Goal: Information Seeking & Learning: Learn about a topic

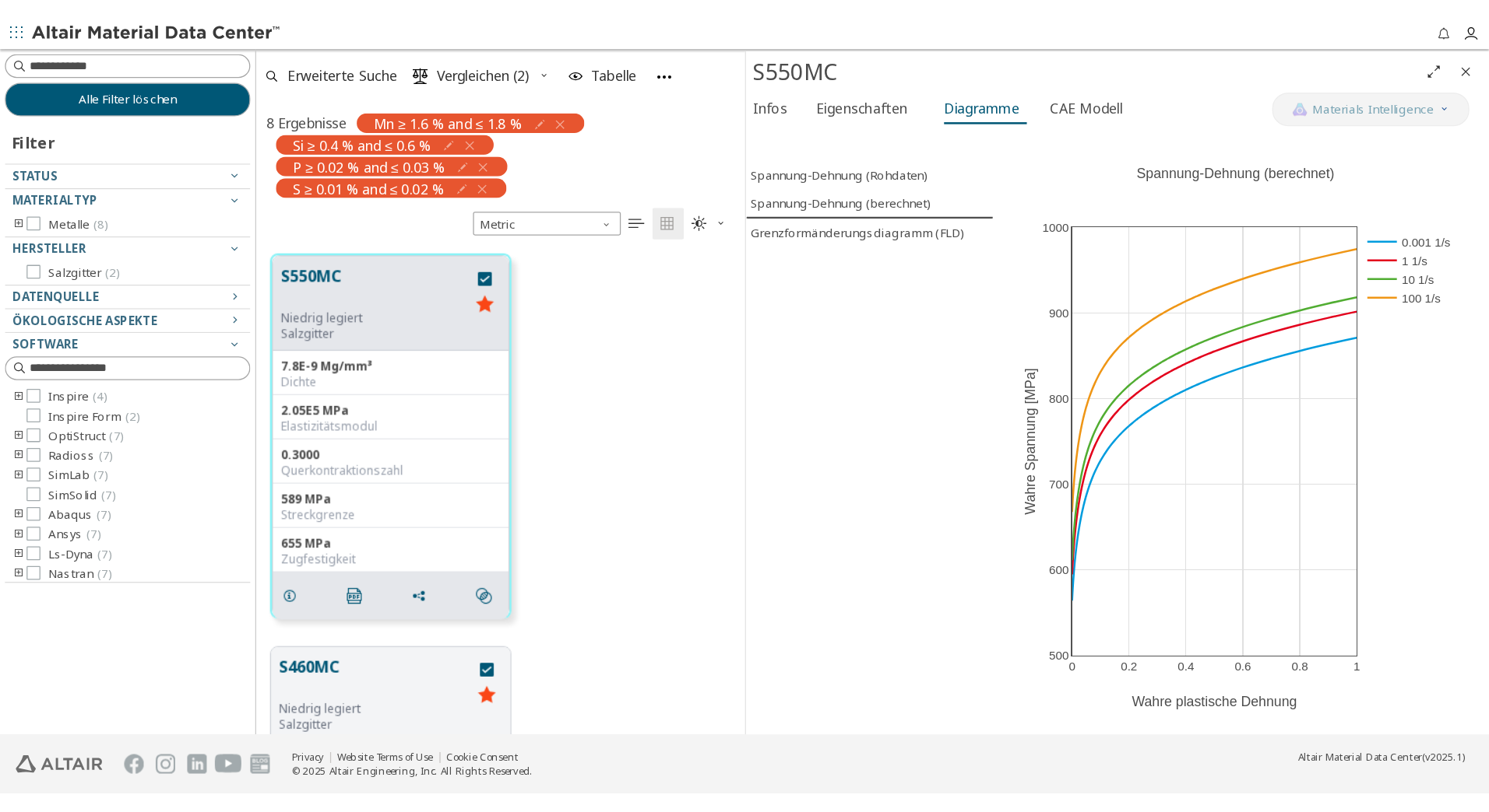
scroll to position [380, 374]
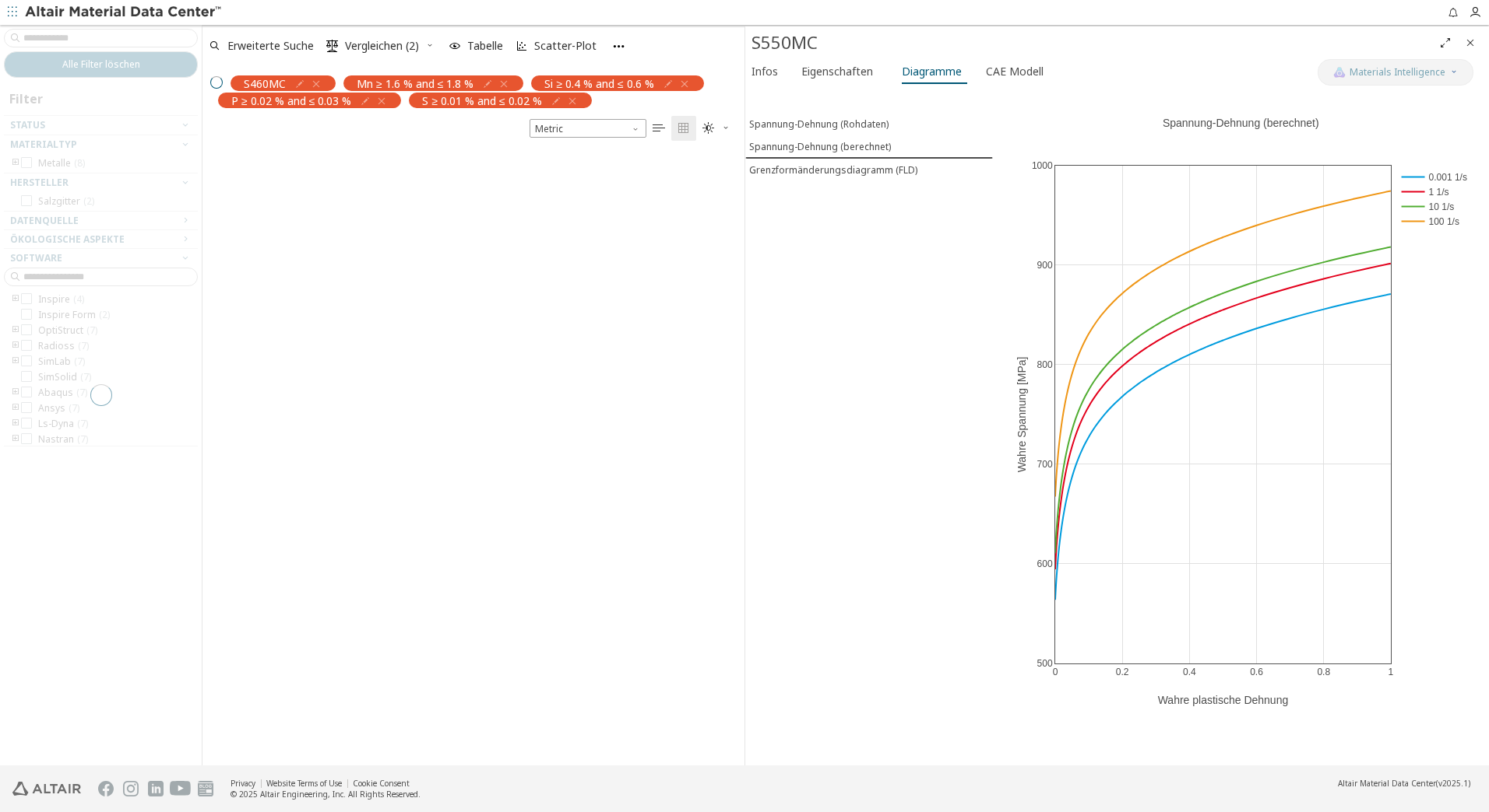
scroll to position [613, 530]
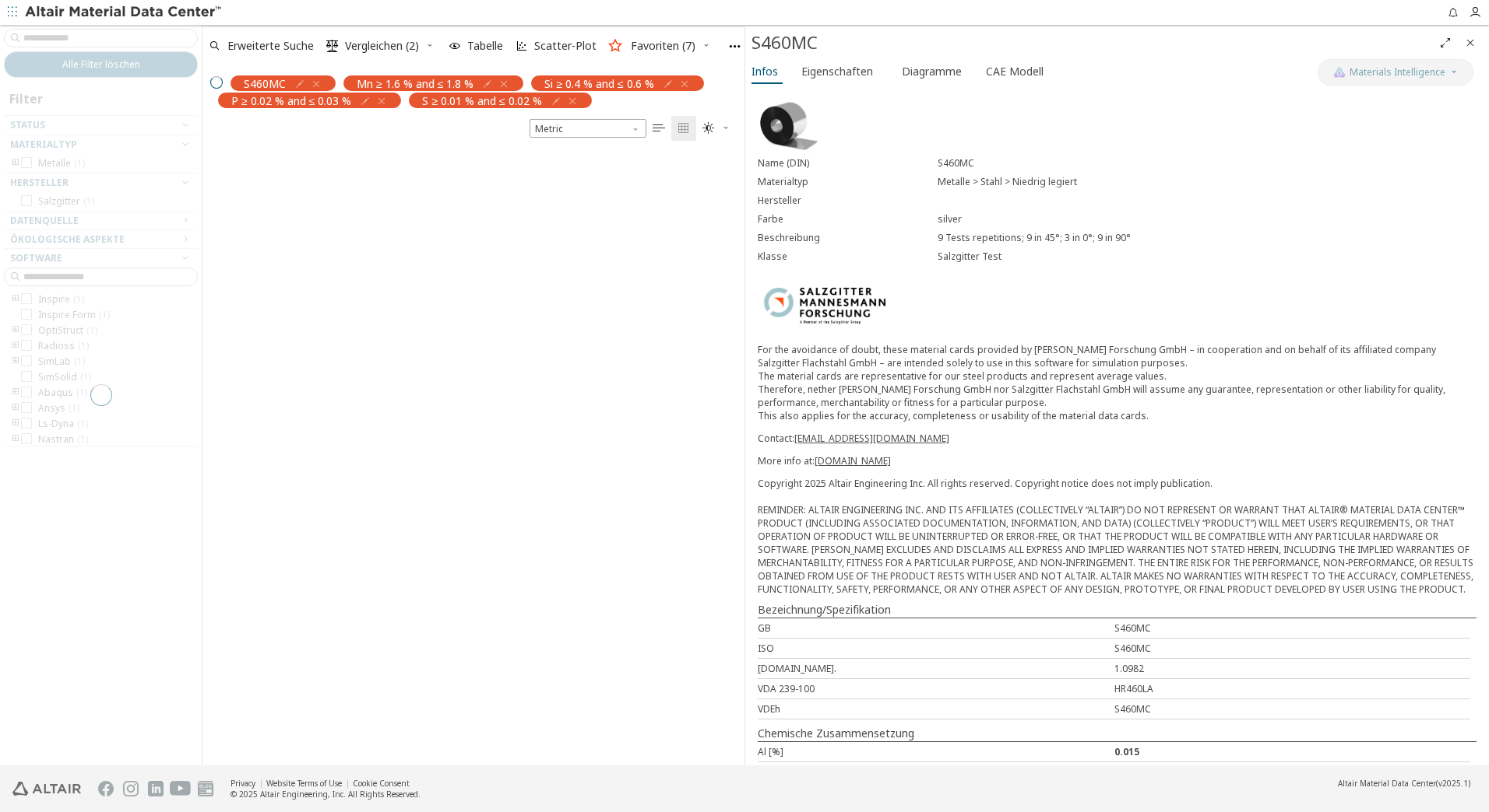
scroll to position [596, 530]
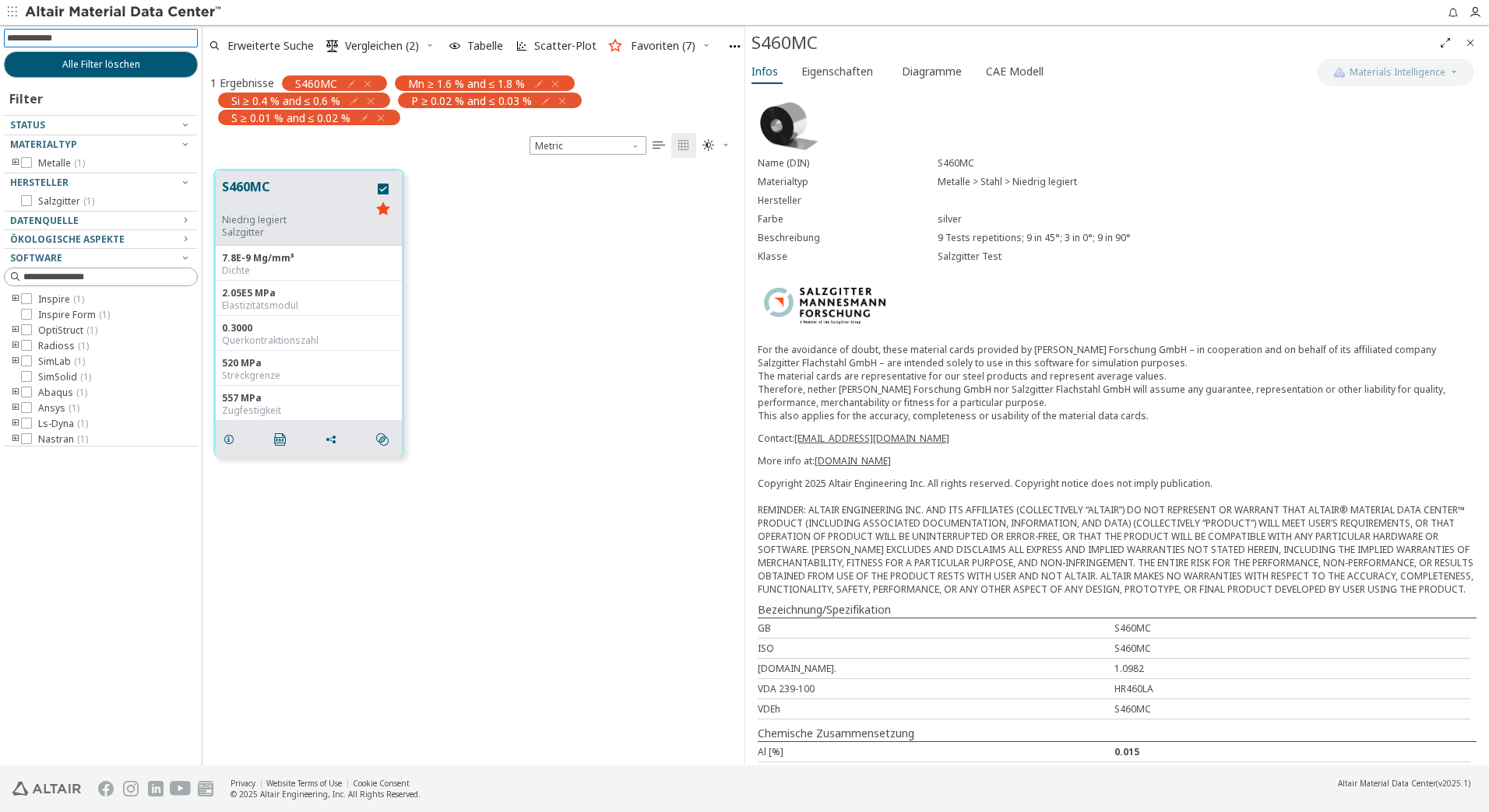
click at [74, 41] on input at bounding box center [102, 37] width 191 height 17
type input "******"
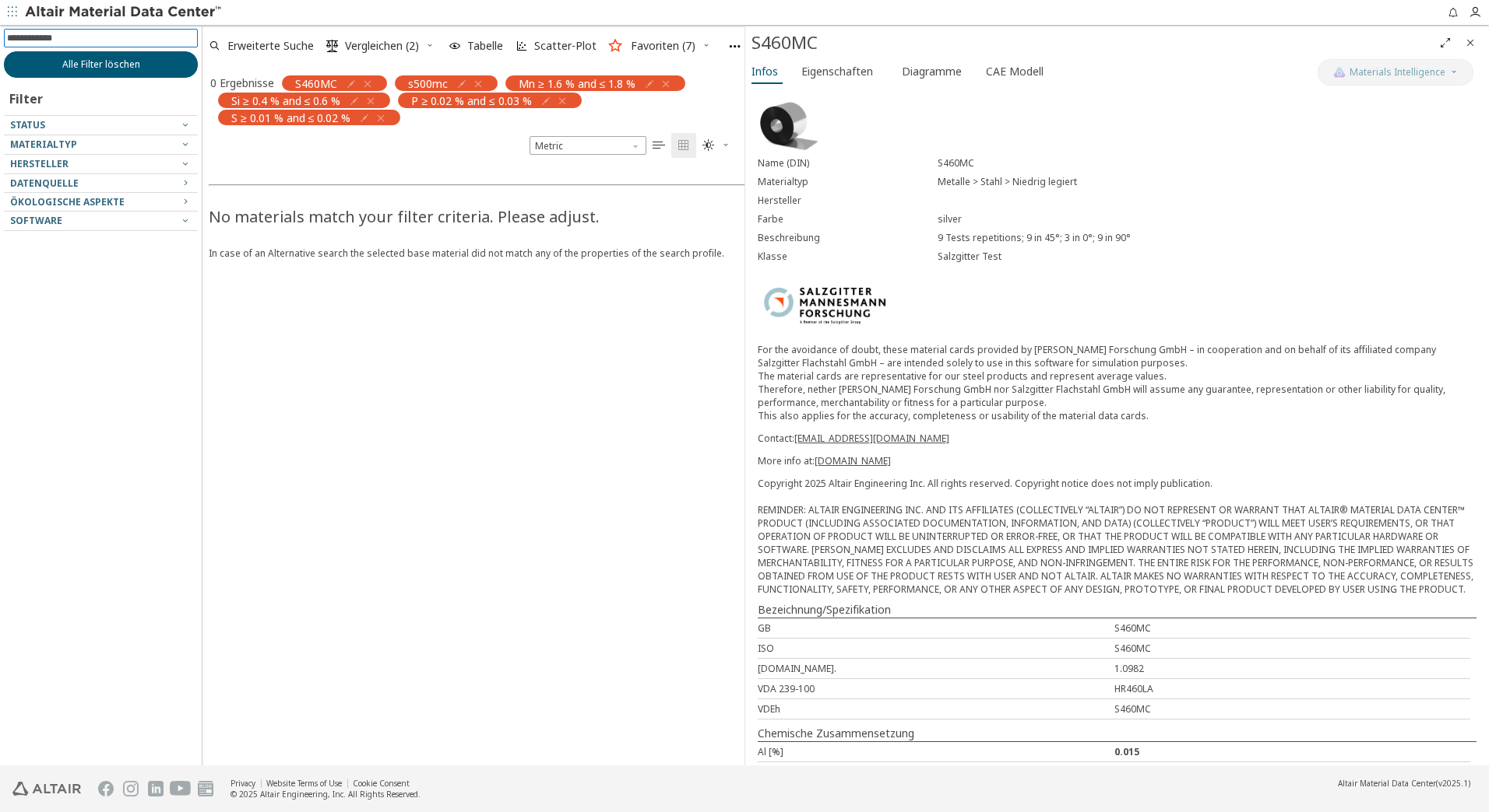
click at [102, 68] on span "Alle Filter löschen" at bounding box center [101, 65] width 78 height 12
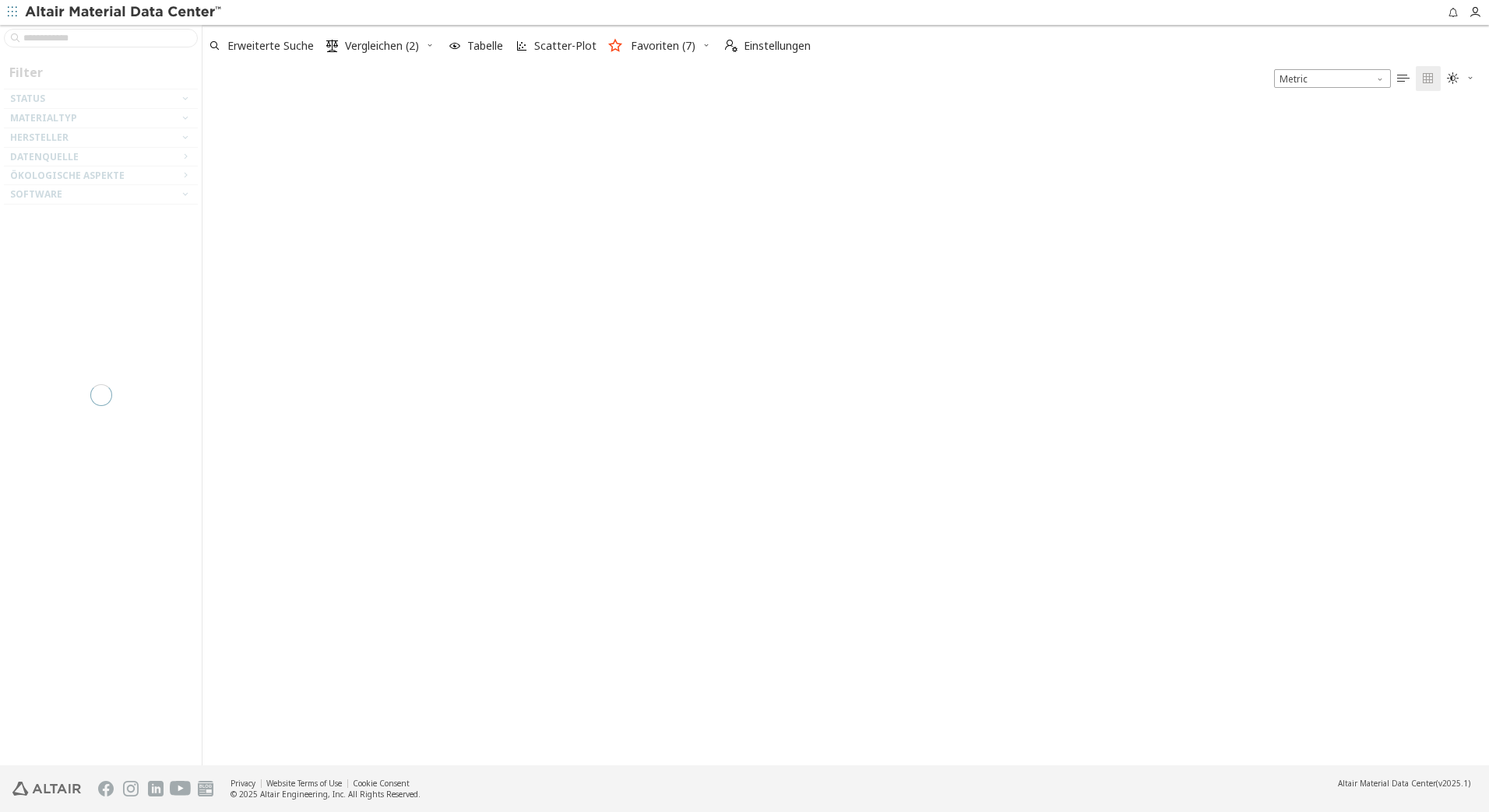
click at [71, 39] on div at bounding box center [100, 395] width 202 height 741
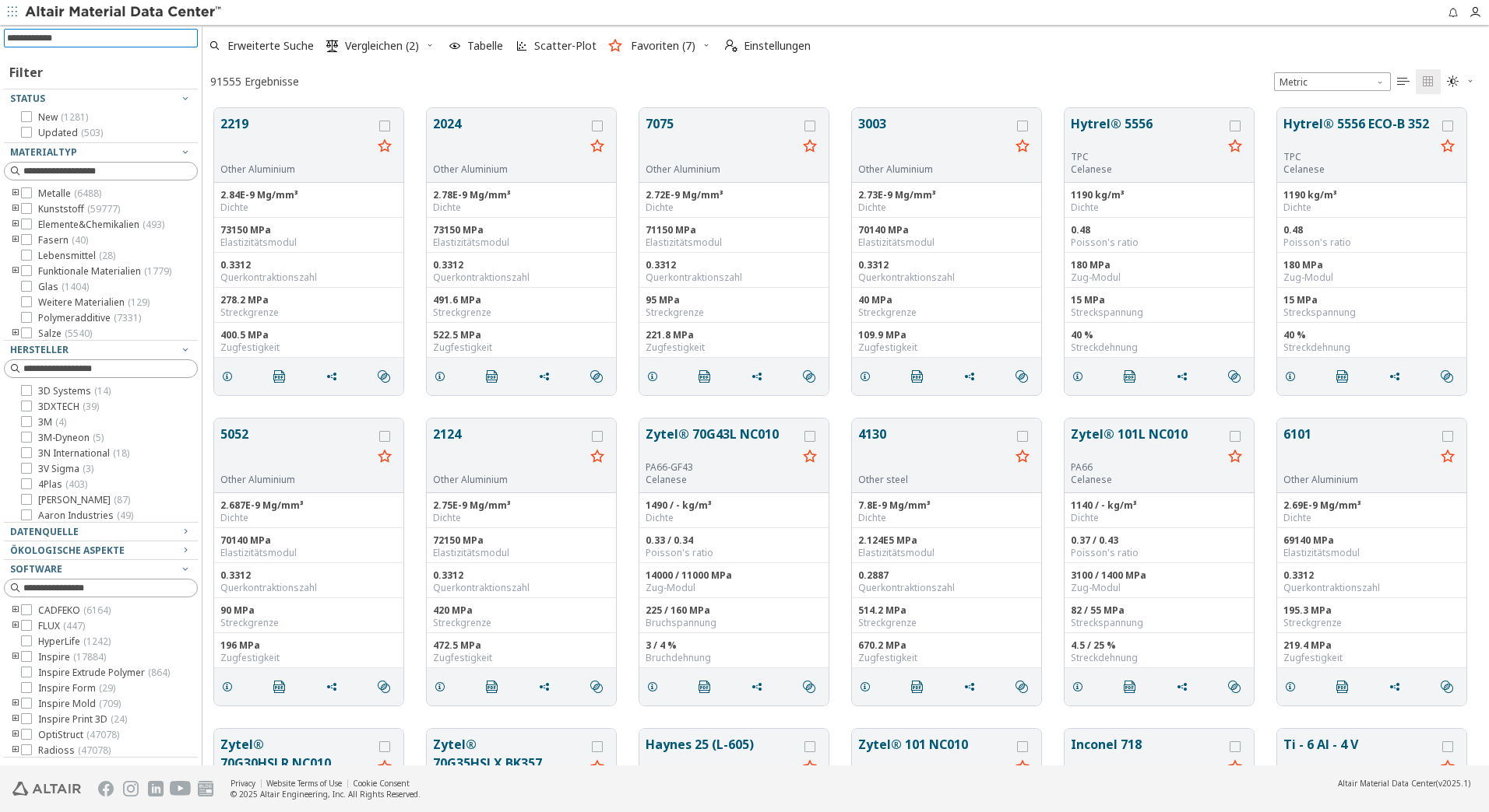
click at [71, 37] on input at bounding box center [102, 37] width 191 height 17
type input "******"
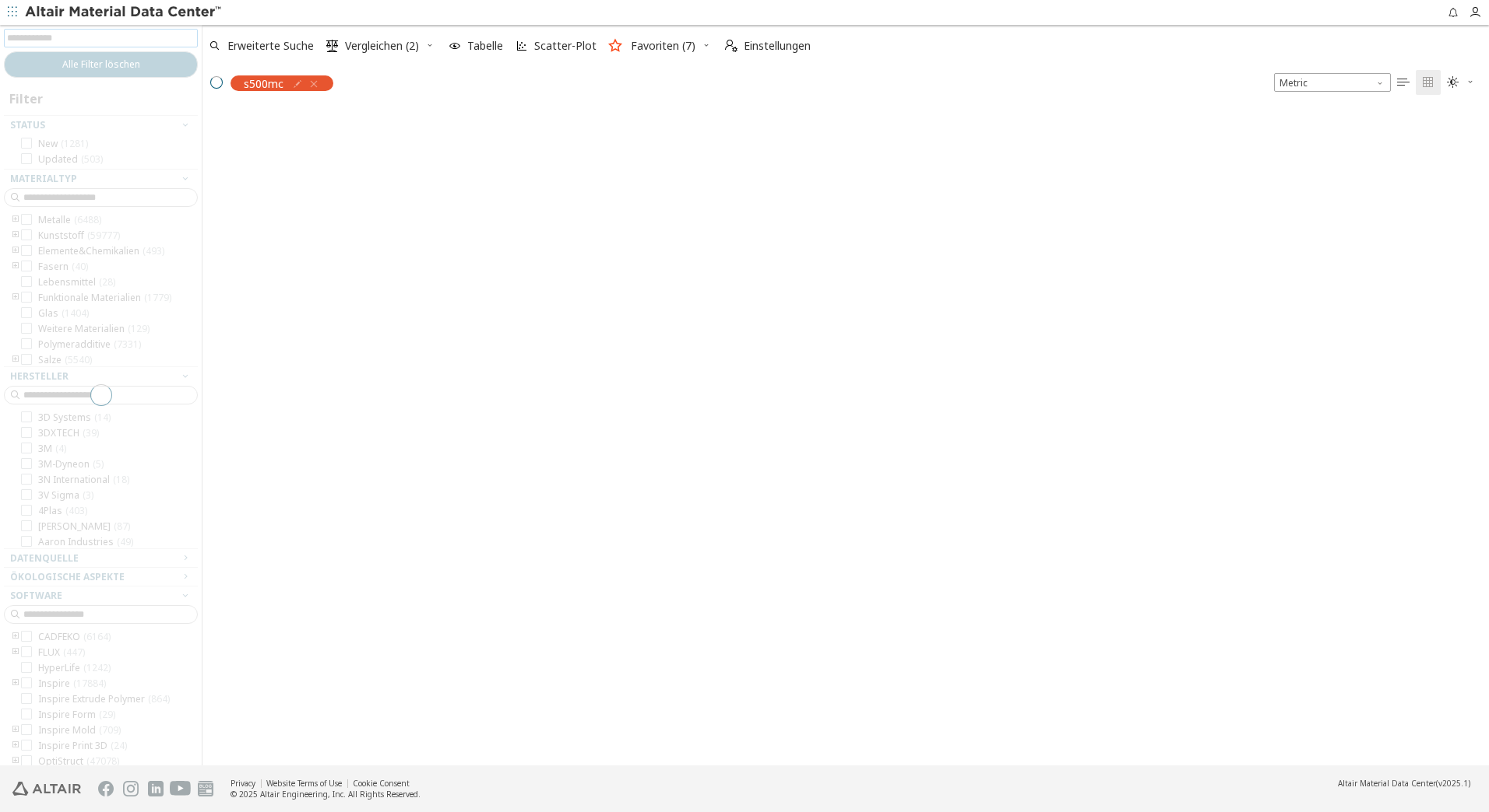
scroll to position [655, 1274]
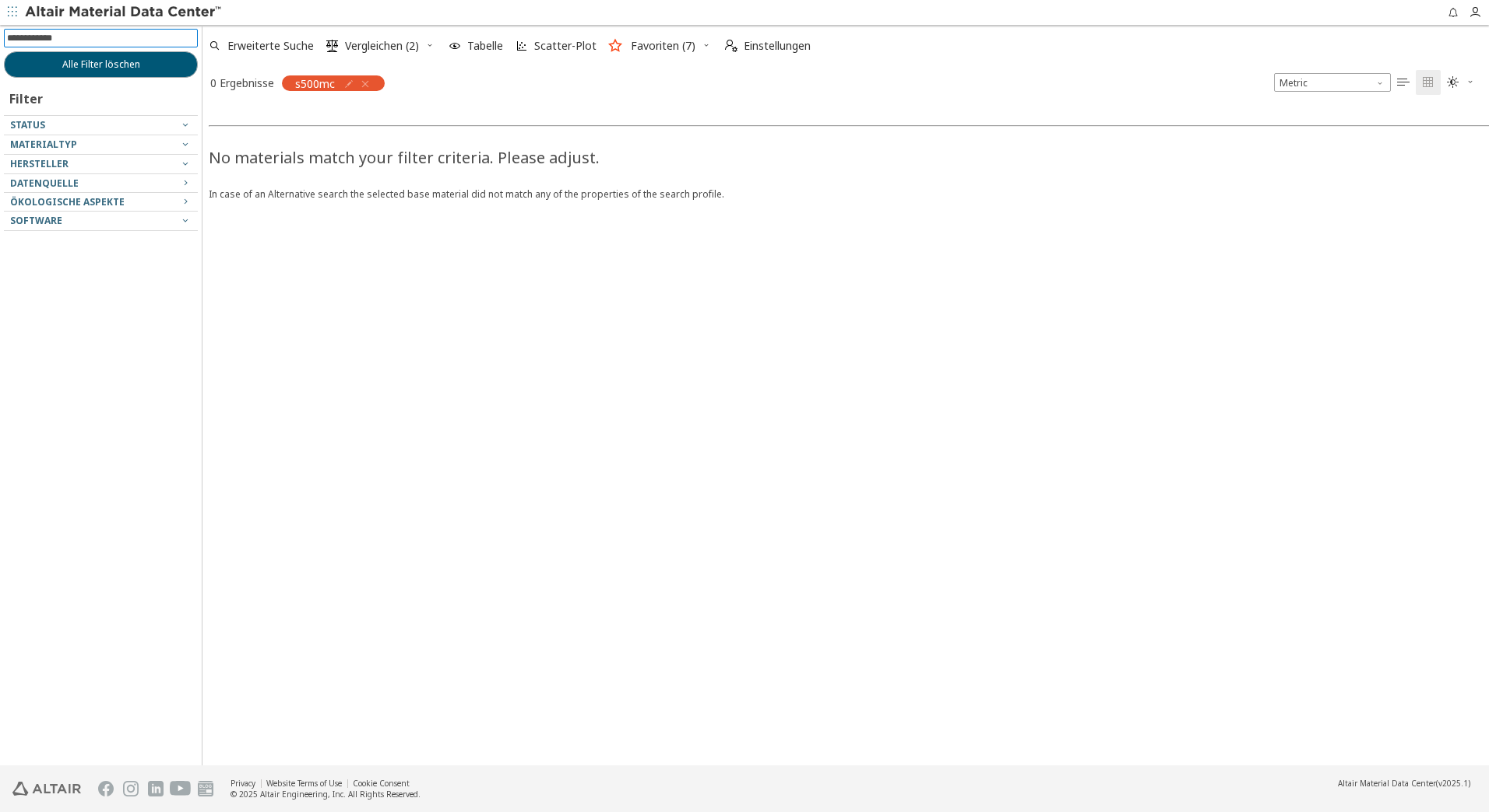
click at [57, 41] on input at bounding box center [102, 37] width 191 height 17
click at [368, 83] on icon "button" at bounding box center [365, 84] width 12 height 12
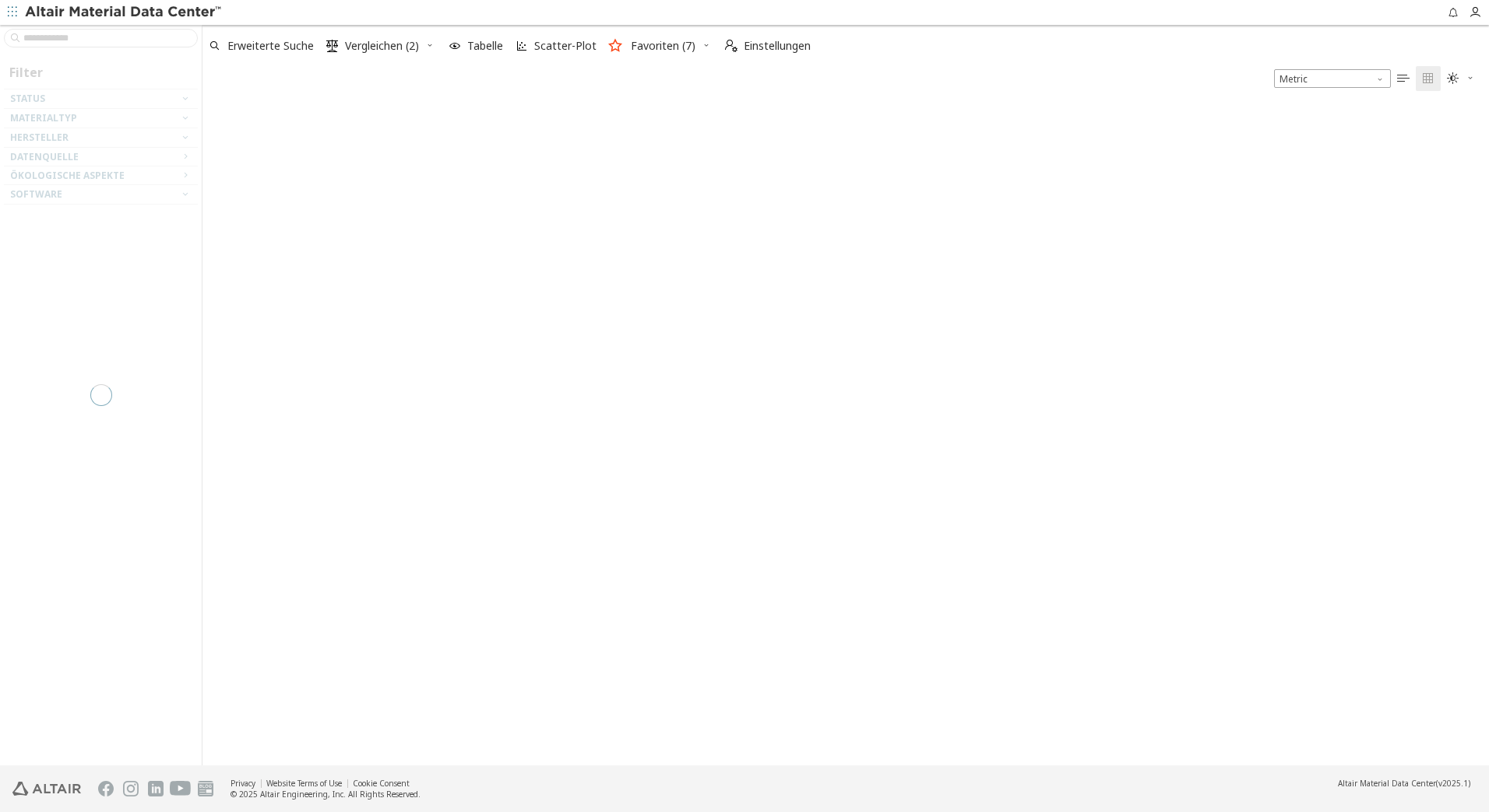
click at [40, 37] on div at bounding box center [100, 395] width 202 height 741
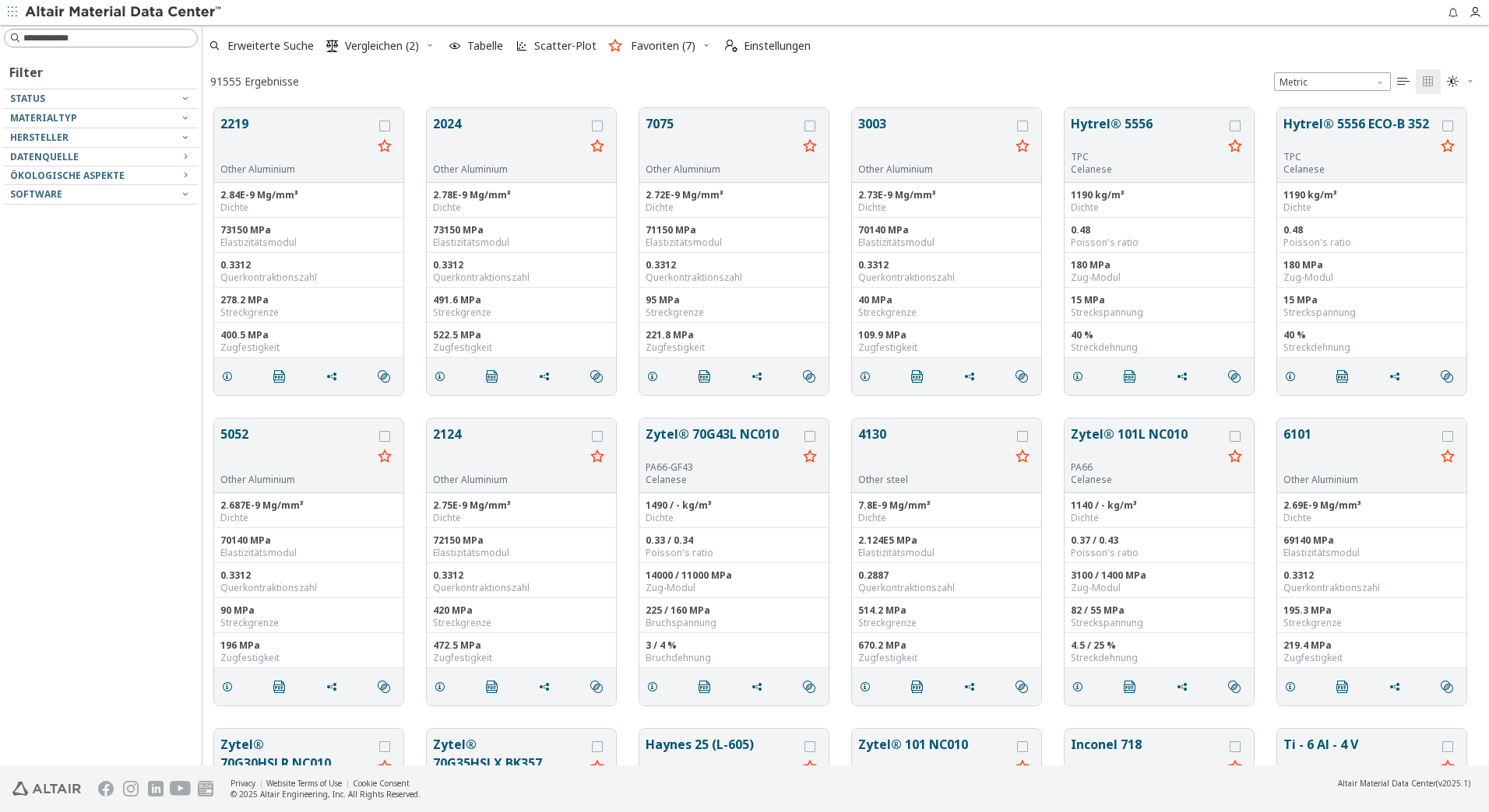
click at [51, 38] on input at bounding box center [110, 38] width 174 height 16
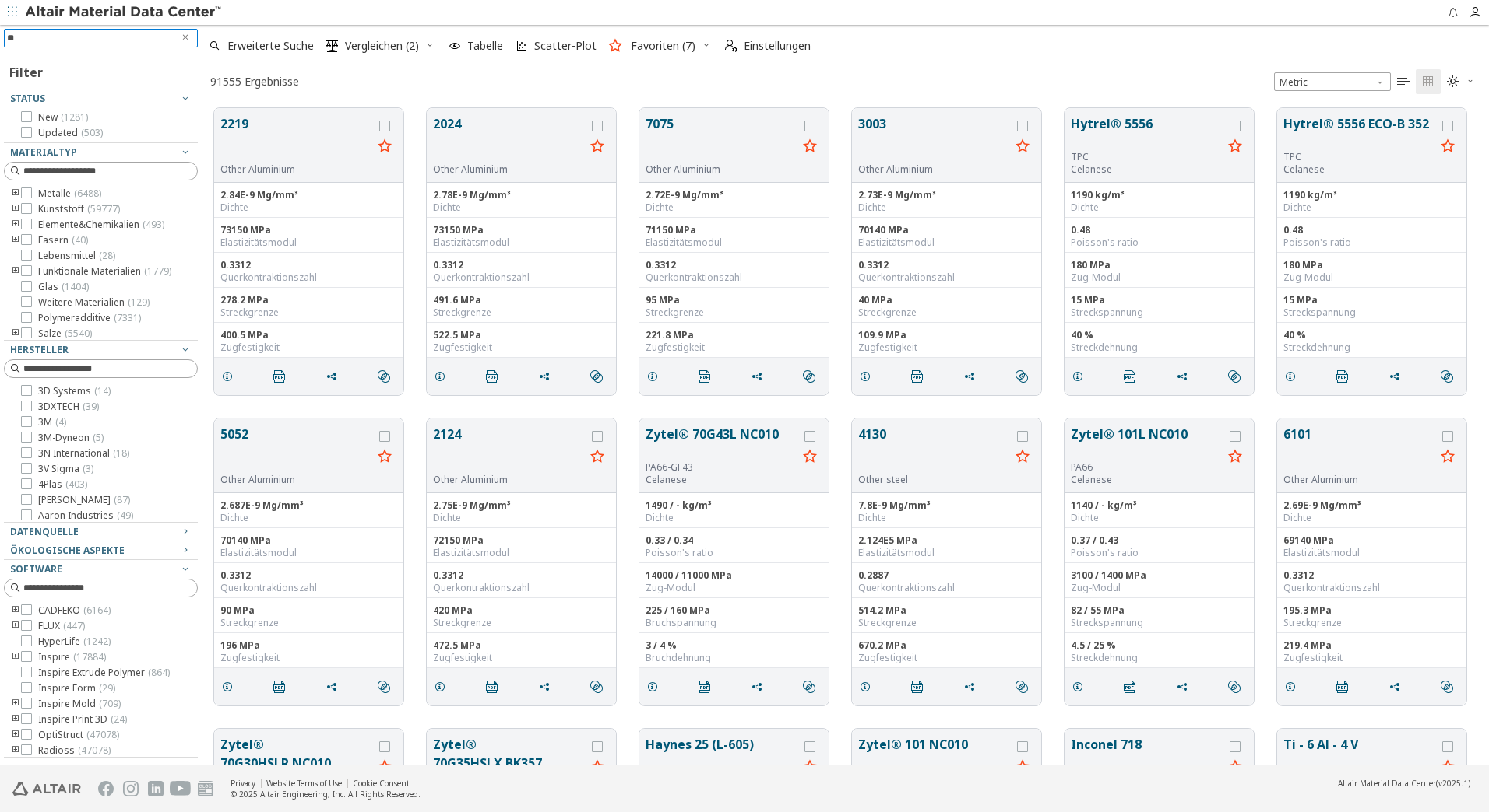
scroll to position [658, 1274]
type input "******"
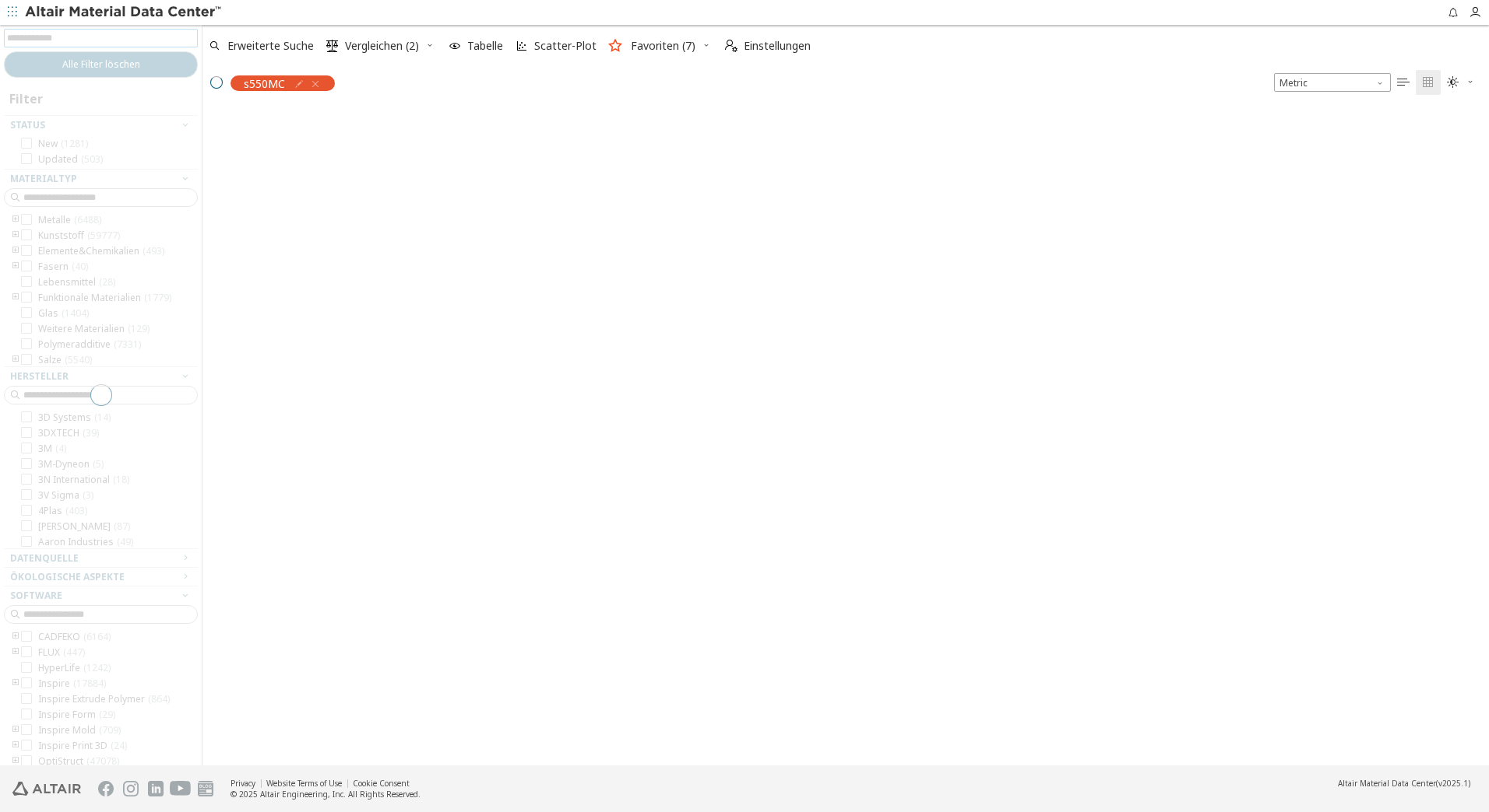
scroll to position [655, 1274]
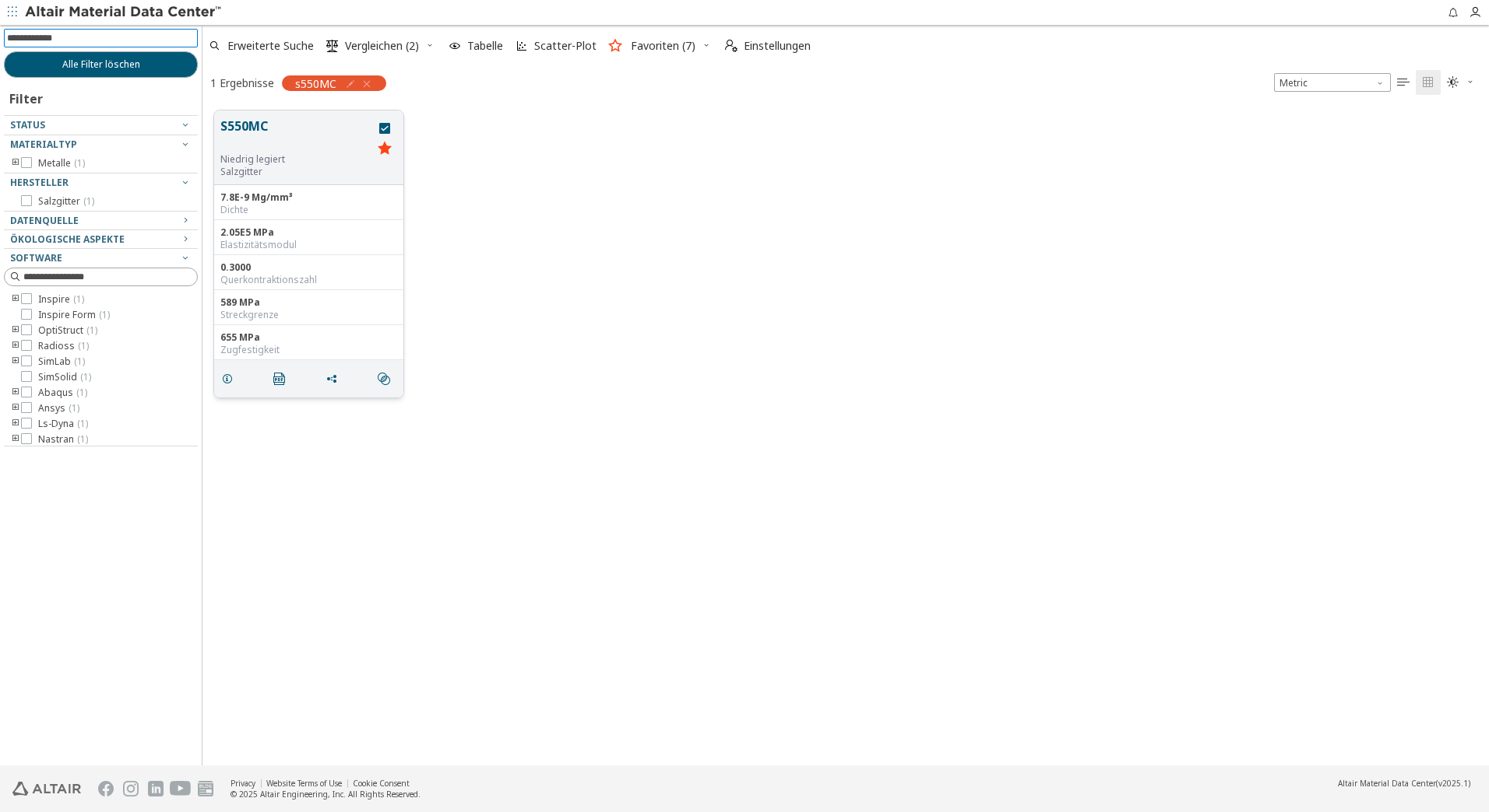
click at [244, 122] on button "S550MC" at bounding box center [296, 135] width 152 height 36
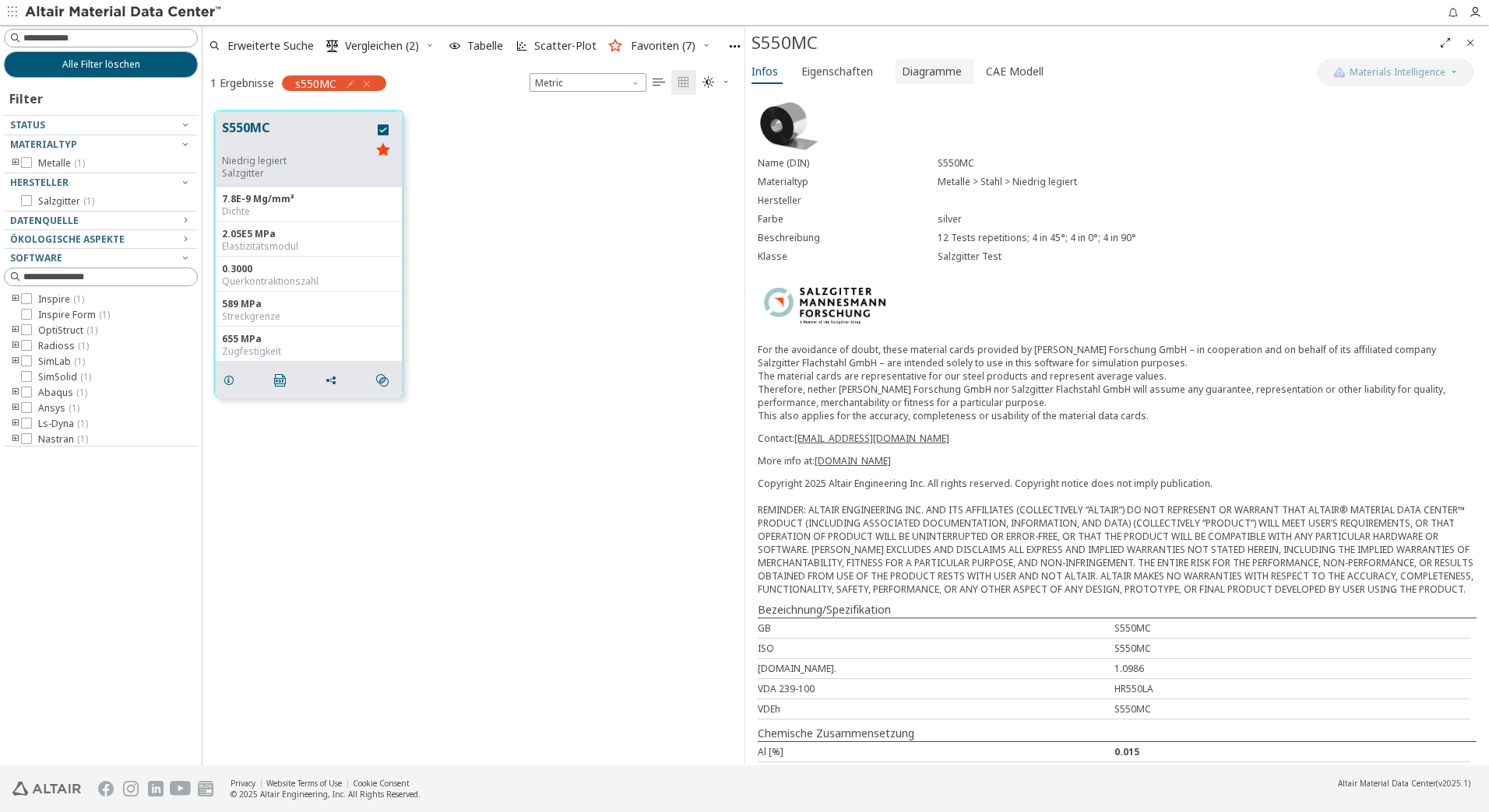
click at [925, 81] on button "Diagramme" at bounding box center [934, 72] width 78 height 25
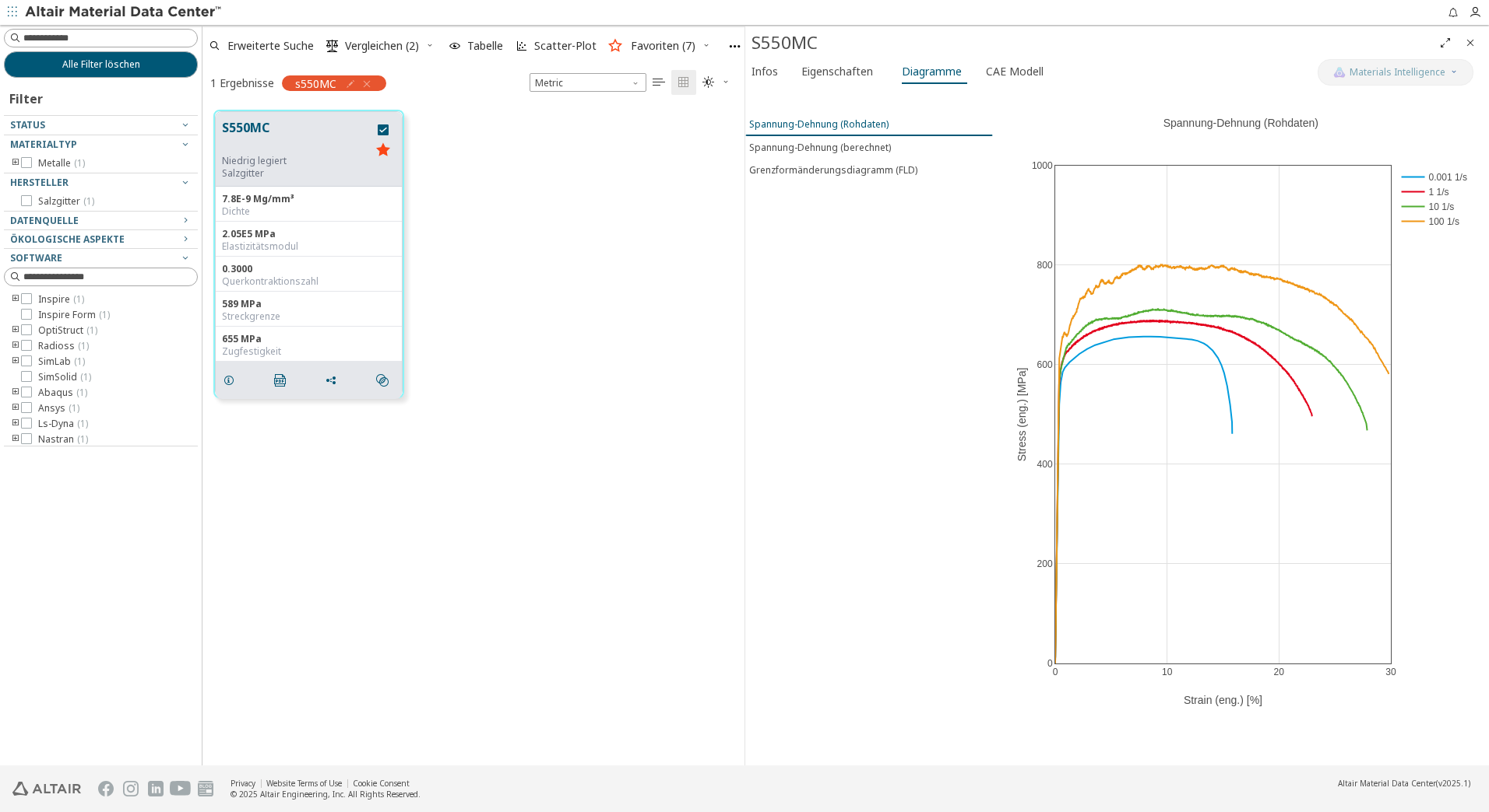
click at [851, 125] on div "Spannung-Dehnung (Rohdaten)" at bounding box center [819, 123] width 139 height 13
click at [820, 149] on div "Spannung-Dehnung (berechnet)" at bounding box center [820, 147] width 142 height 13
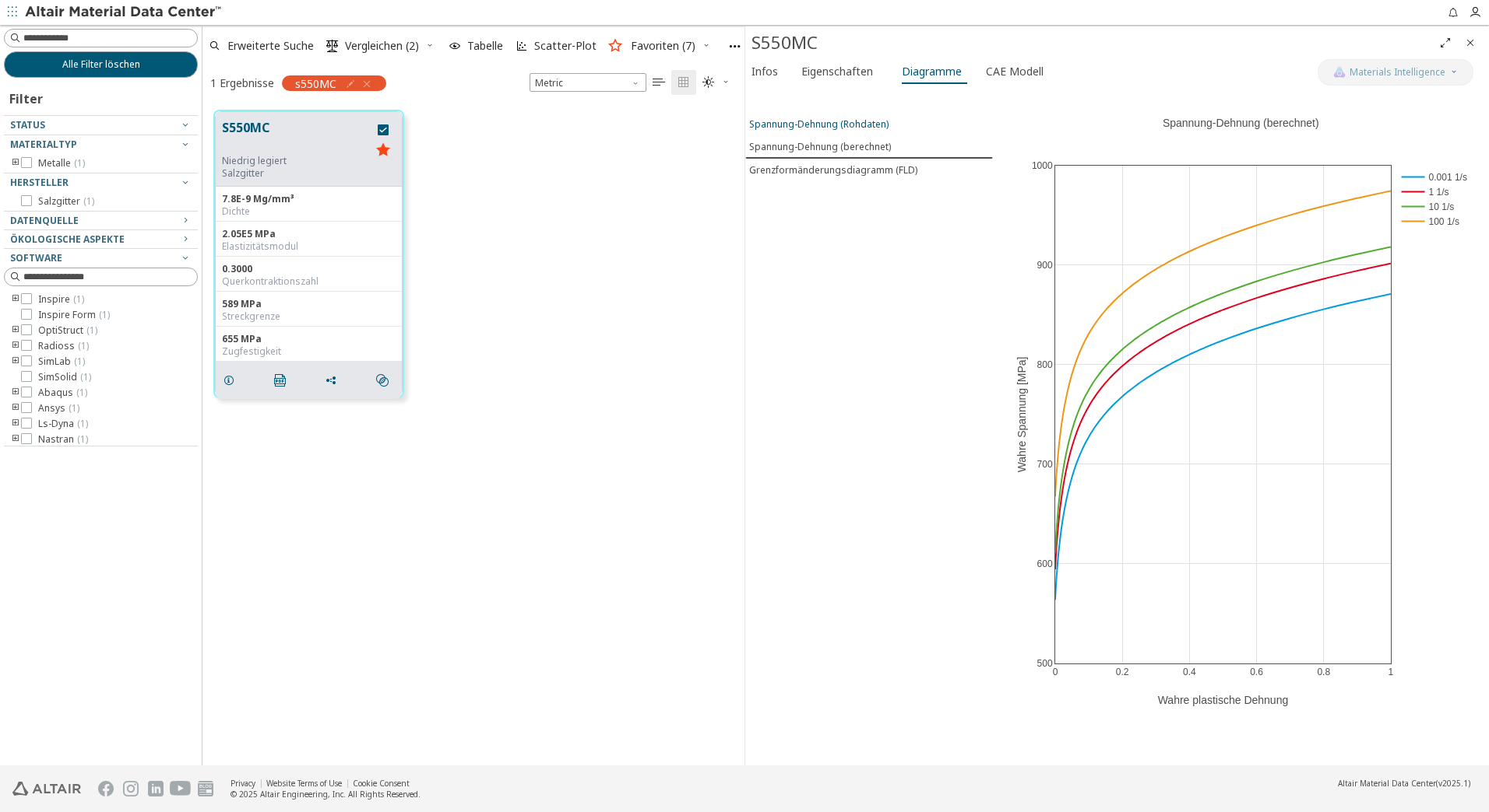
click at [817, 123] on div "Spannung-Dehnung (Rohdaten)" at bounding box center [819, 123] width 139 height 13
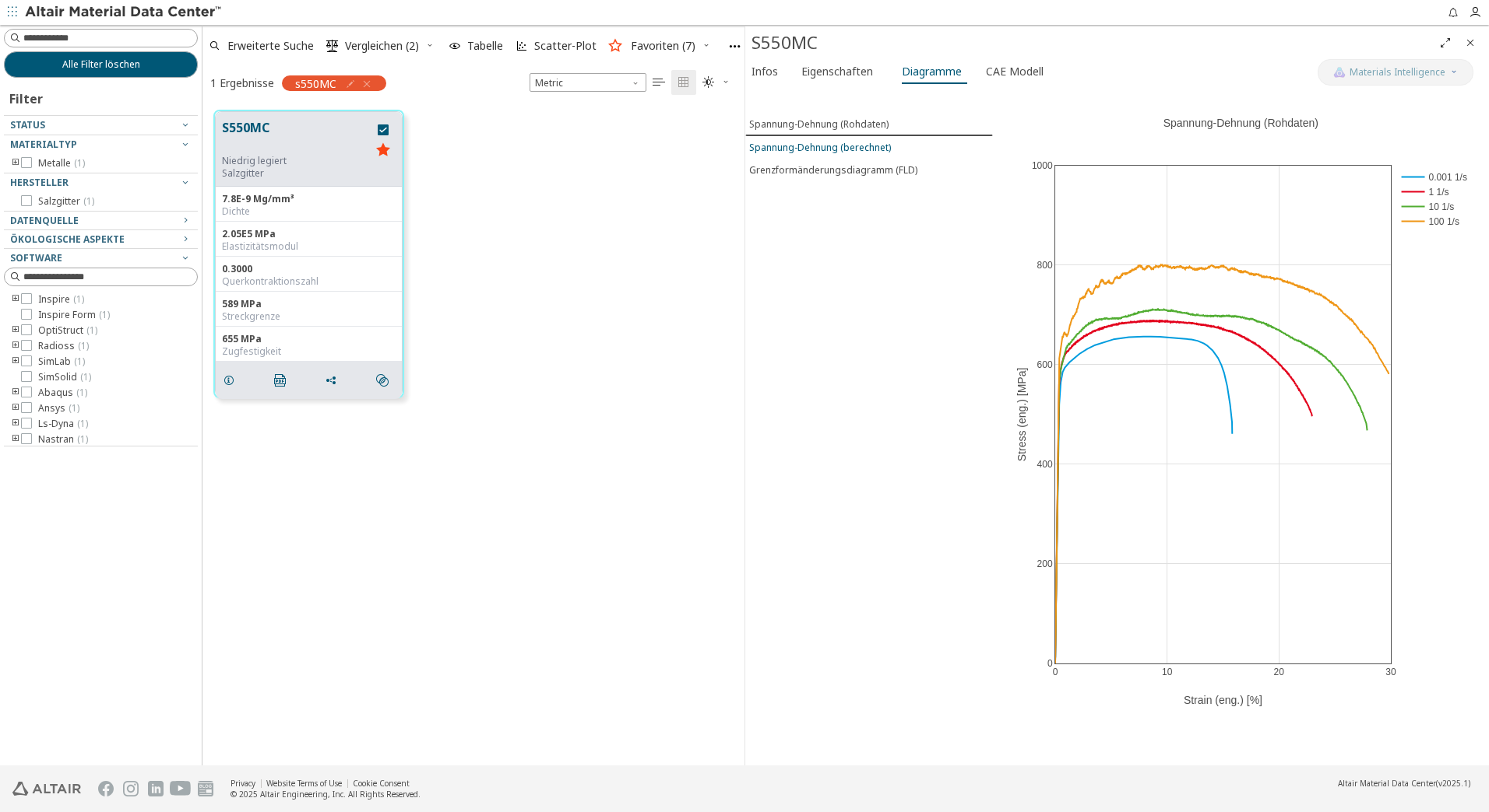
click at [836, 148] on div "Spannung-Dehnung (berechnet)" at bounding box center [820, 147] width 142 height 13
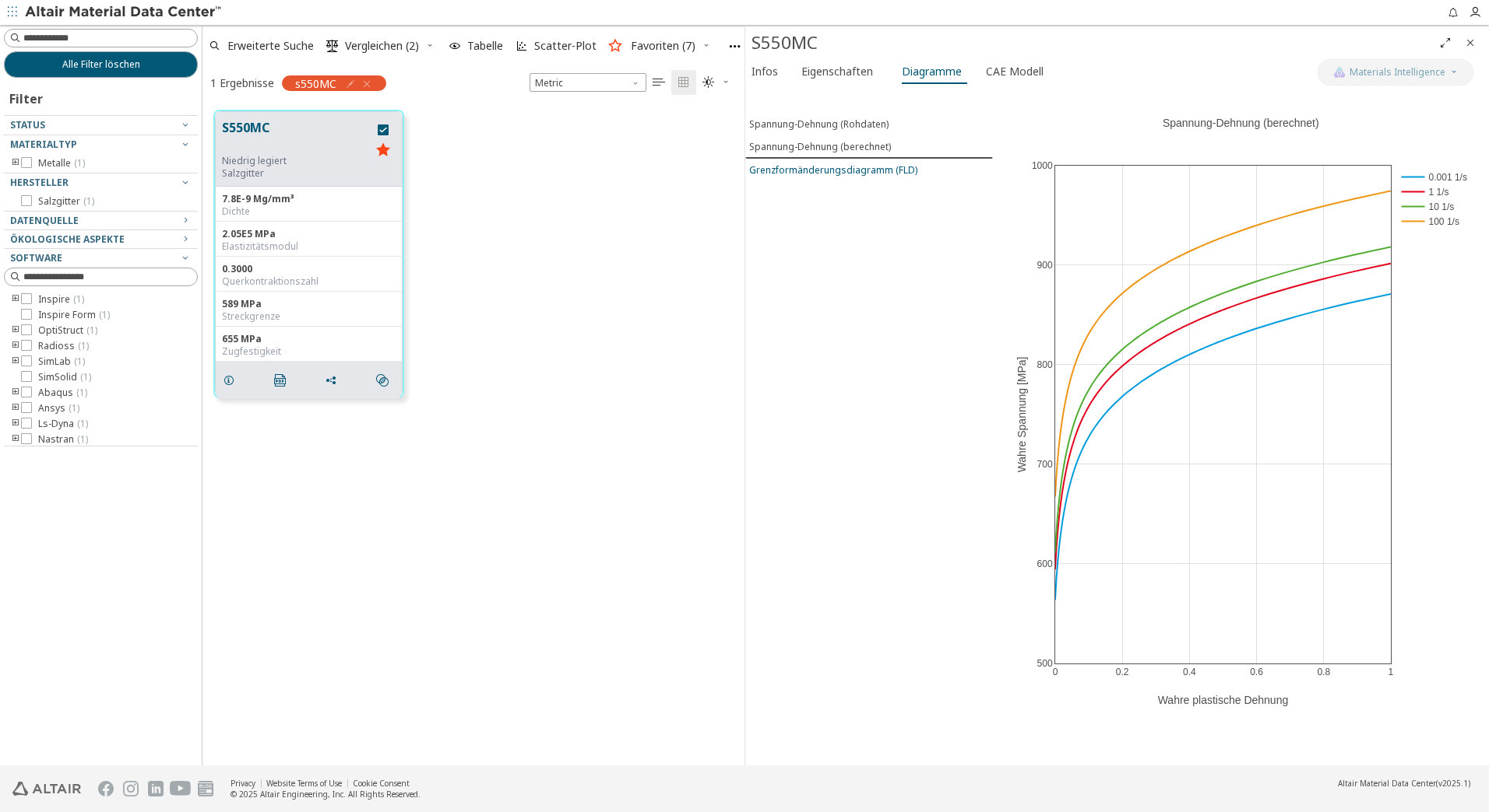
click at [799, 164] on div "Grenzformänderungsdiagramm (FLD)" at bounding box center [833, 169] width 168 height 13
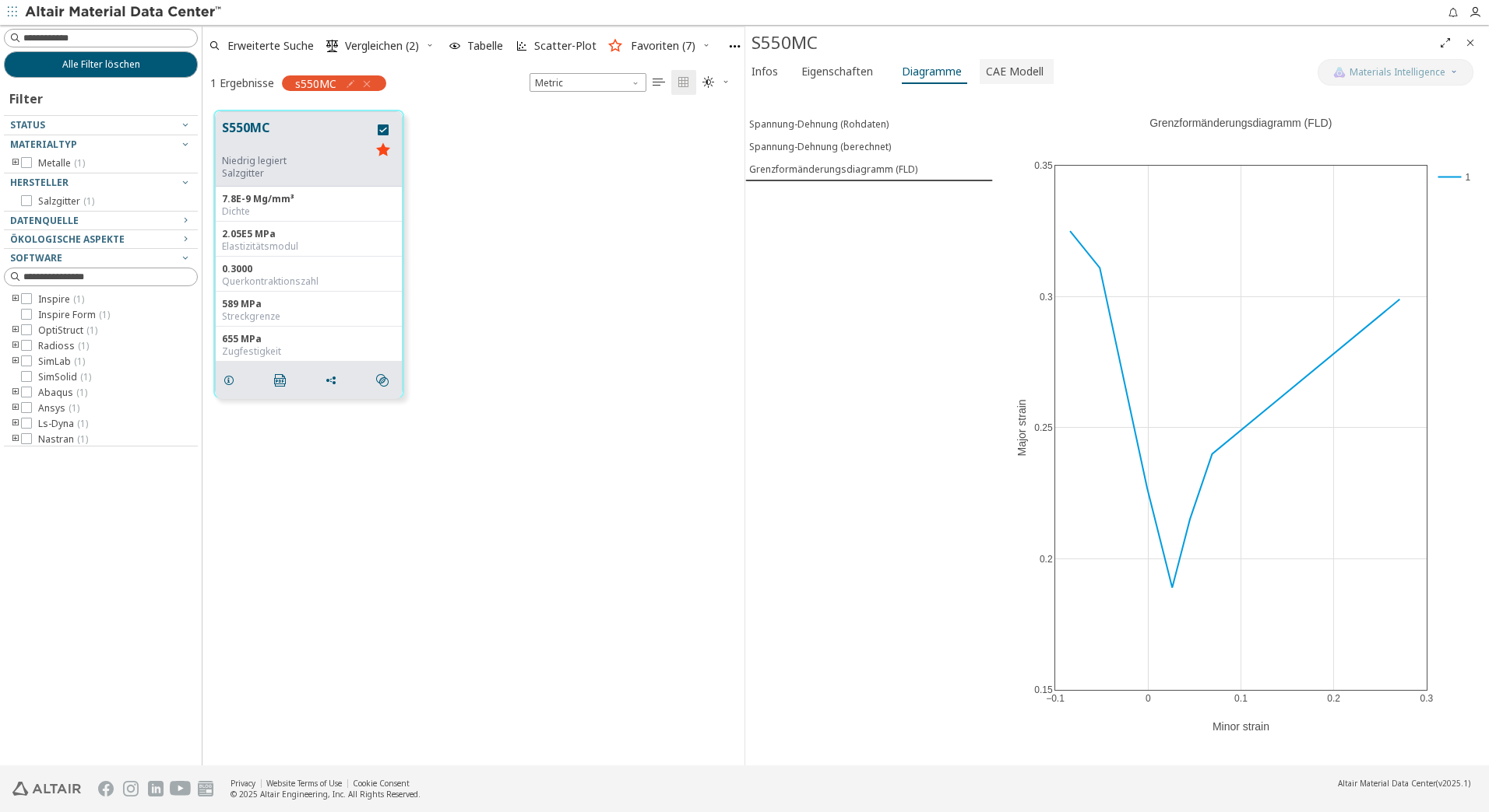
click at [1015, 71] on span "CAE Modell" at bounding box center [1014, 72] width 58 height 25
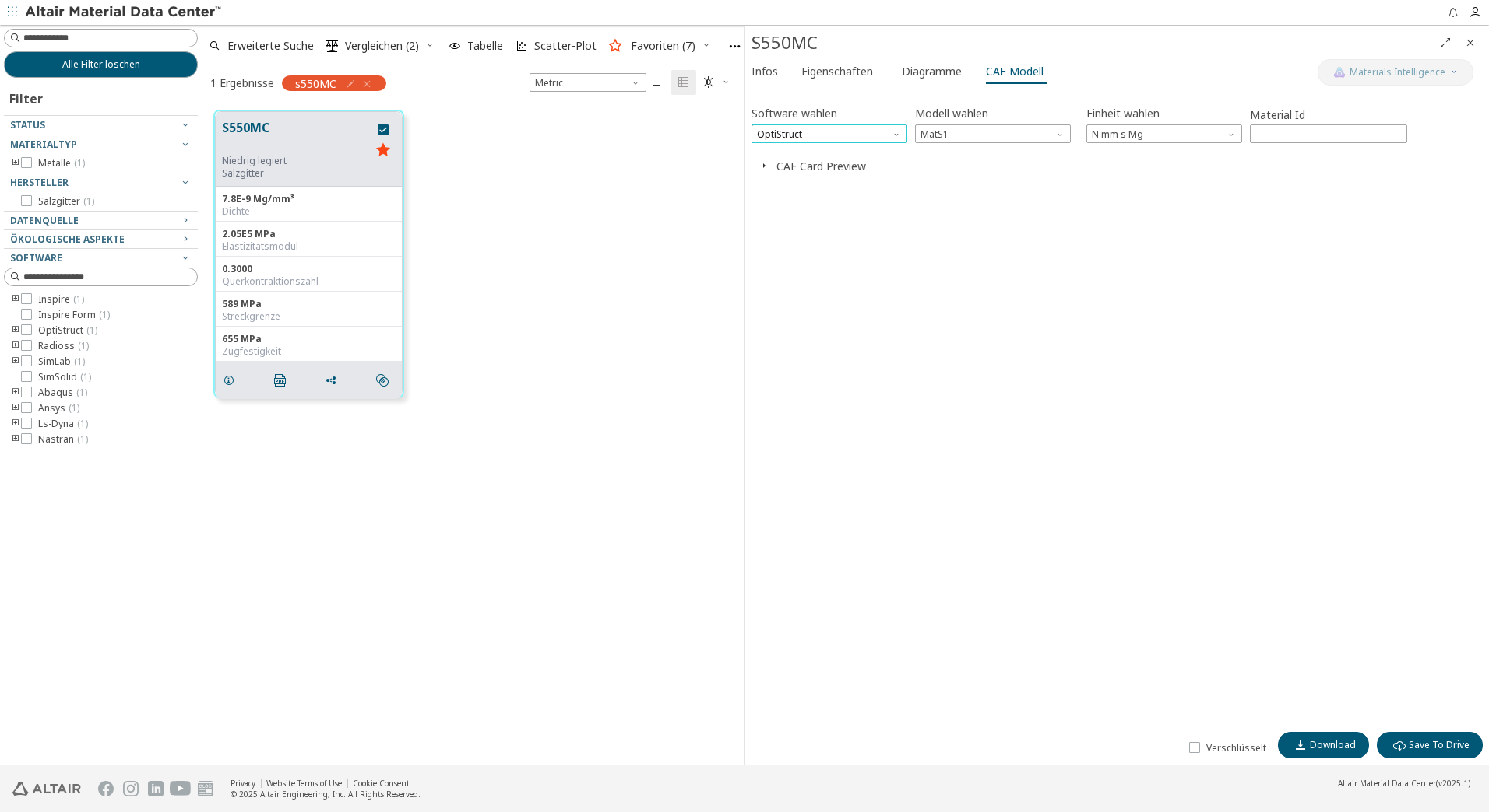
click at [883, 134] on span "OptiStruct" at bounding box center [828, 133] width 155 height 19
click at [1302, 137] on input "*****" at bounding box center [1327, 133] width 155 height 17
click at [772, 167] on span "button" at bounding box center [764, 166] width 19 height 15
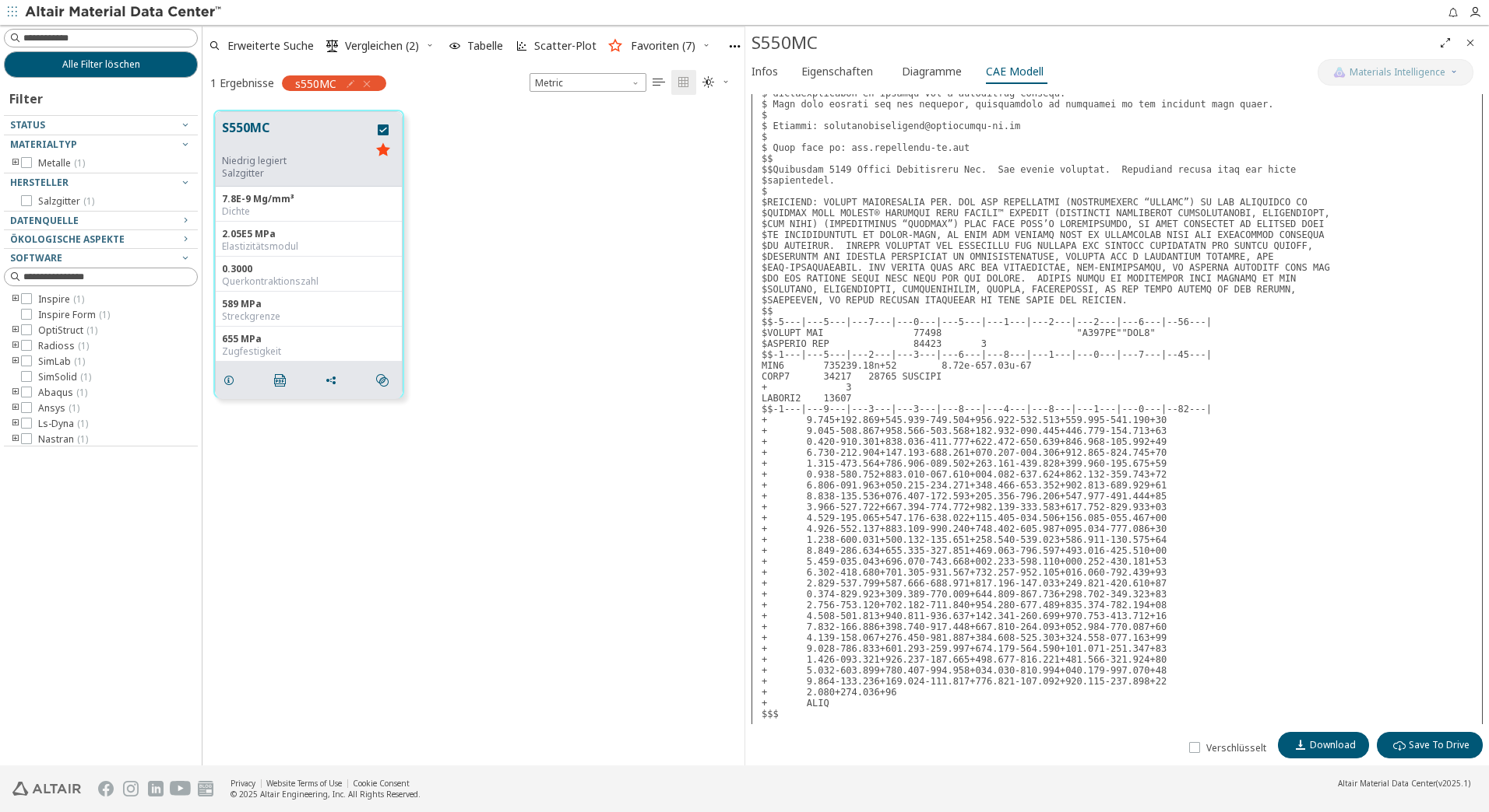
scroll to position [646, 0]
drag, startPoint x: 774, startPoint y: 391, endPoint x: 804, endPoint y: 393, distance: 30.1
click at [804, 393] on pre at bounding box center [1116, 126] width 731 height 1197
click at [1472, 10] on icon "button" at bounding box center [1475, 12] width 12 height 12
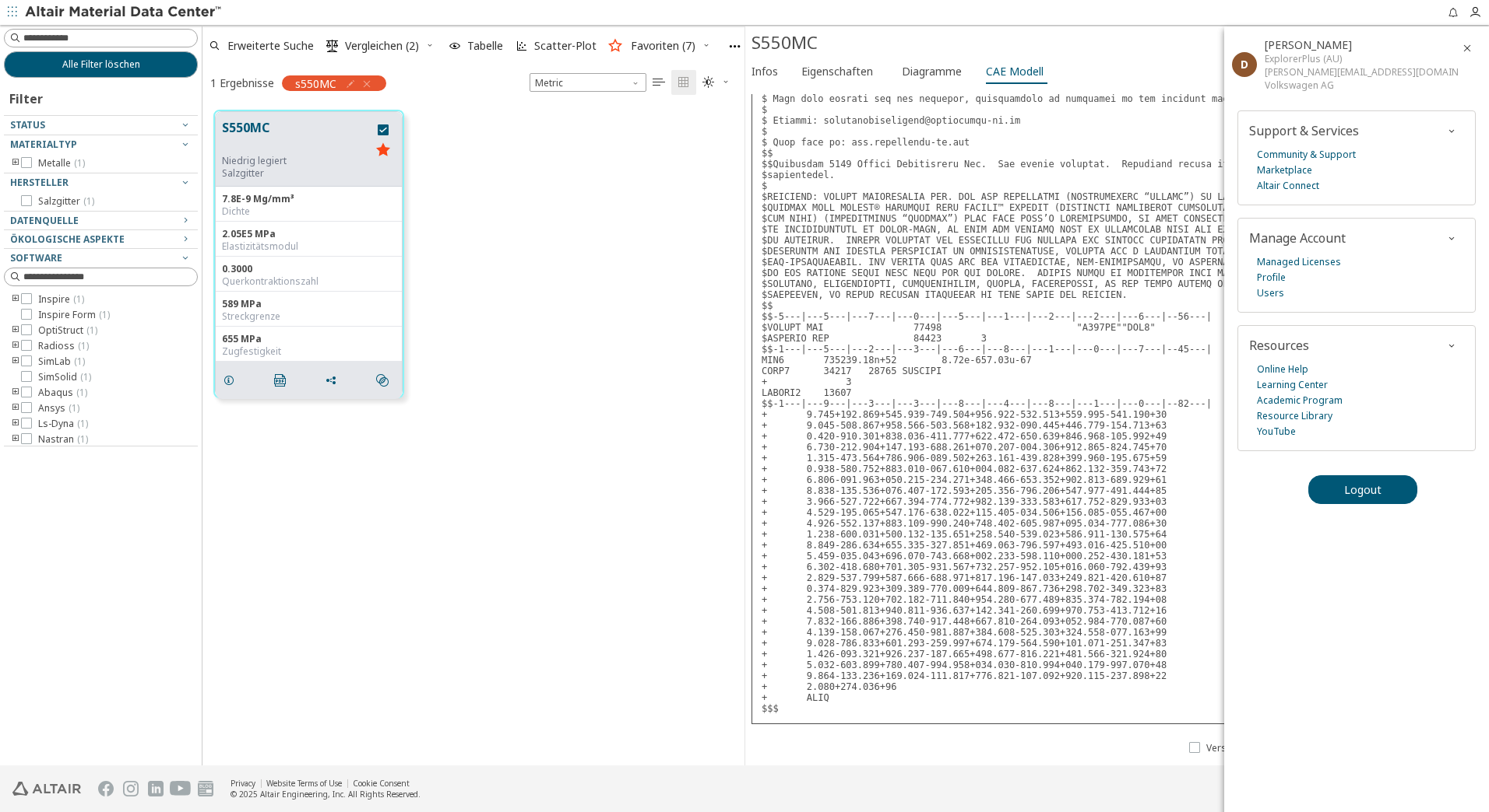
click at [531, 407] on div "S550MC Niedrig legiert Salzgitter 7.8E-9 Mg/mm³ Dichte 2.05E5 MPa Elastizitätsm…" at bounding box center [473, 254] width 542 height 311
click at [368, 83] on icon "button" at bounding box center [367, 84] width 12 height 12
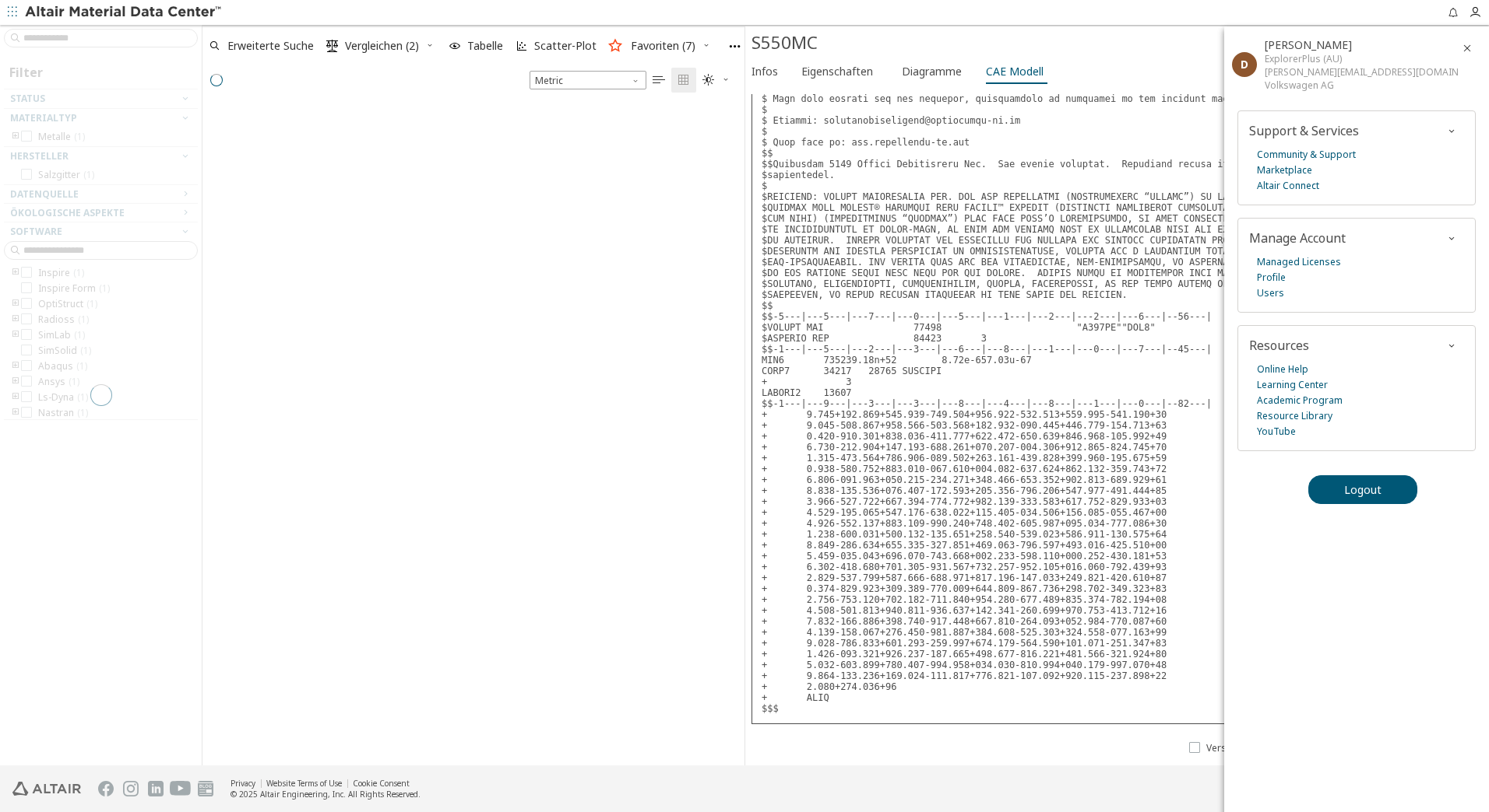
scroll to position [660, 530]
click at [95, 36] on div at bounding box center [100, 395] width 202 height 741
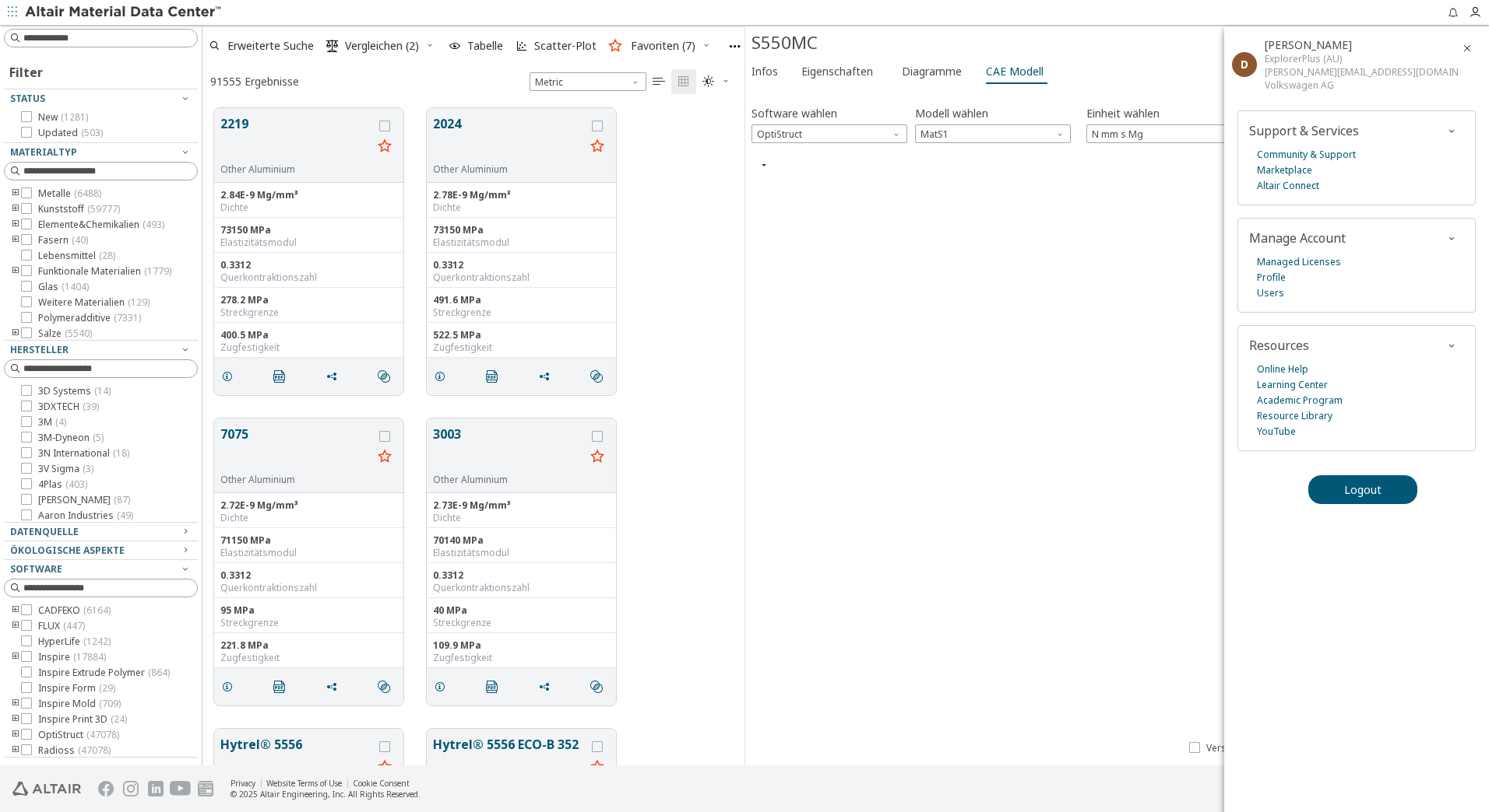
scroll to position [0, 0]
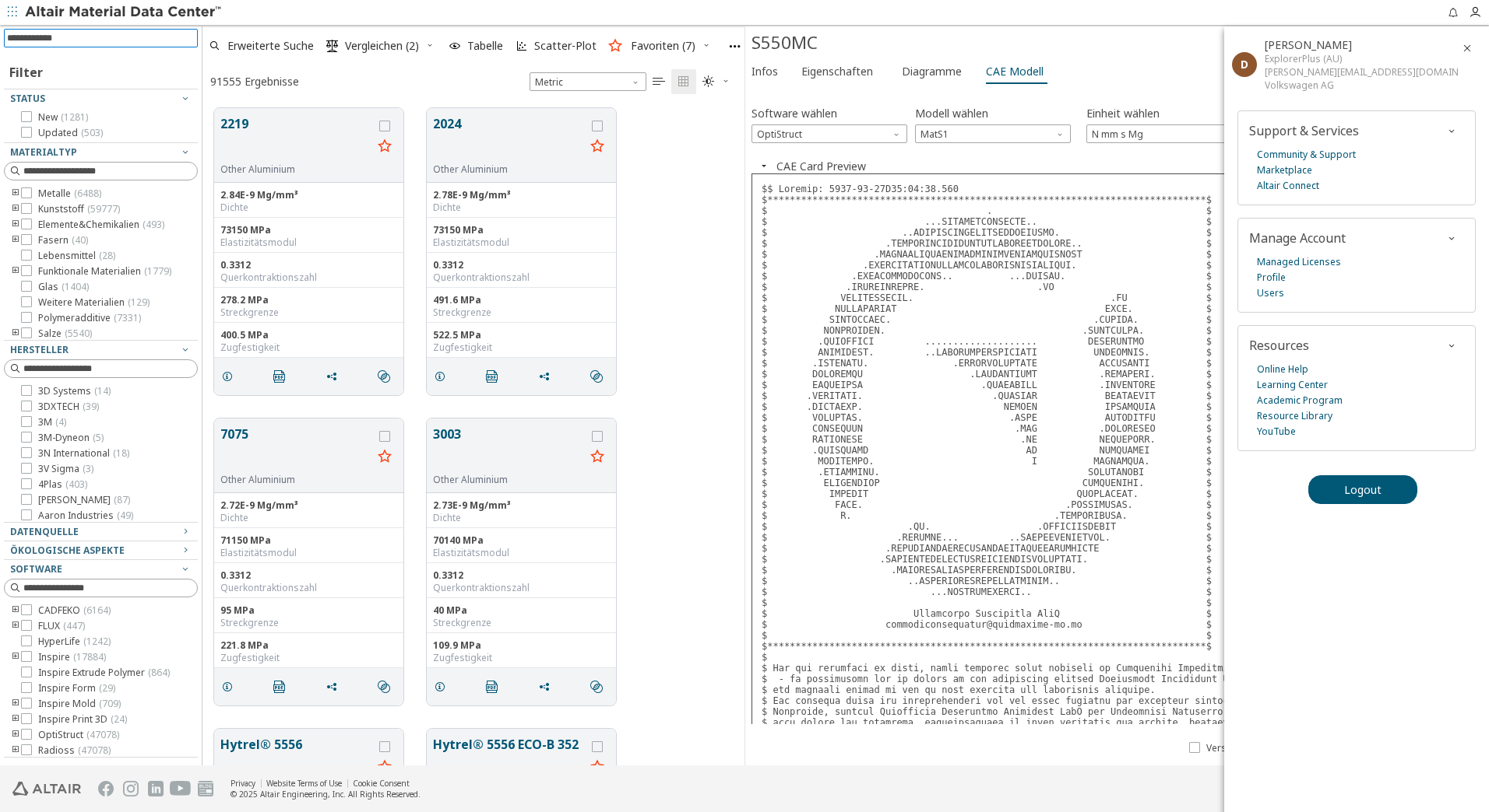
click at [95, 36] on input at bounding box center [102, 37] width 191 height 17
type input "*****"
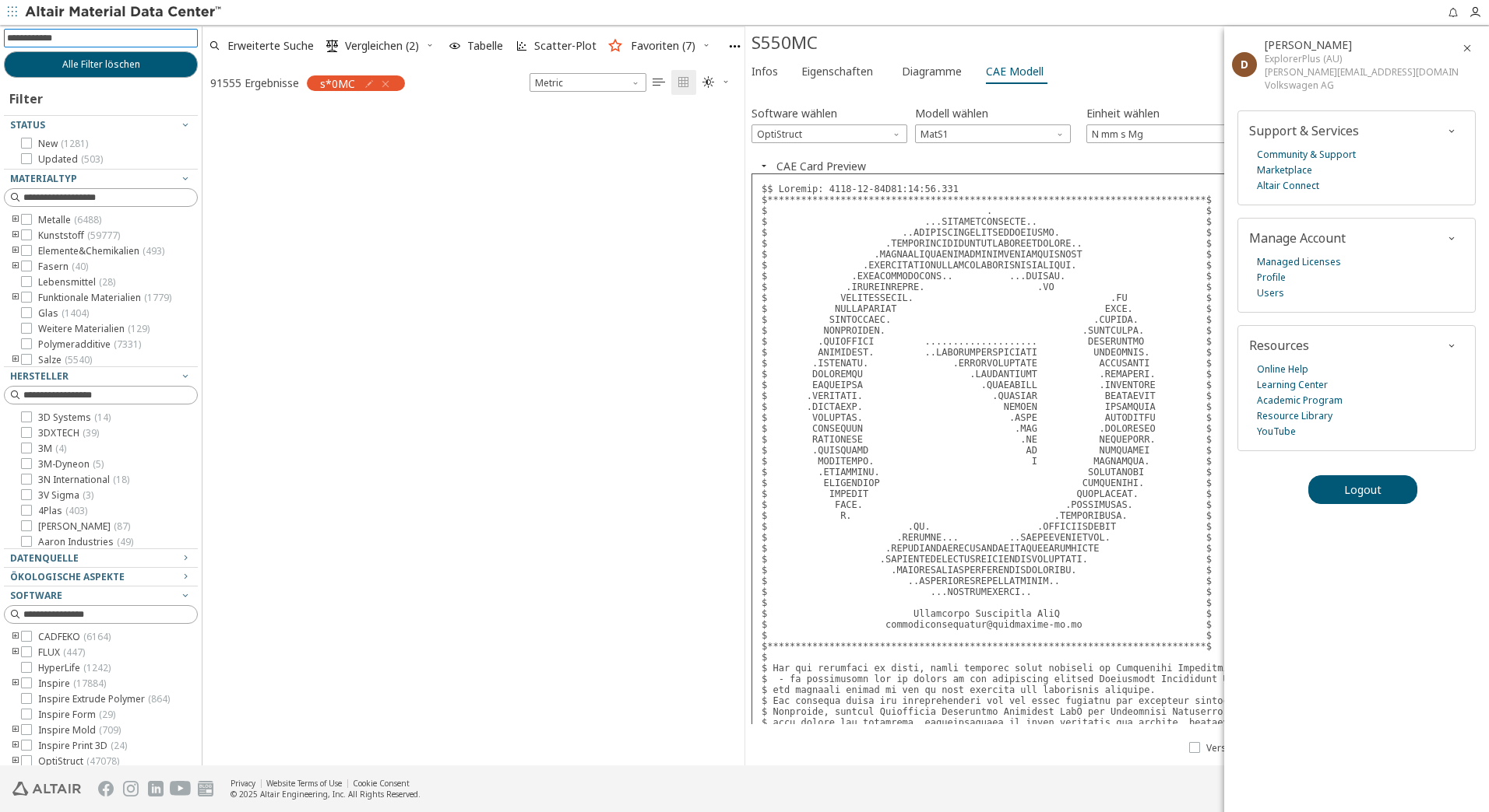
scroll to position [655, 530]
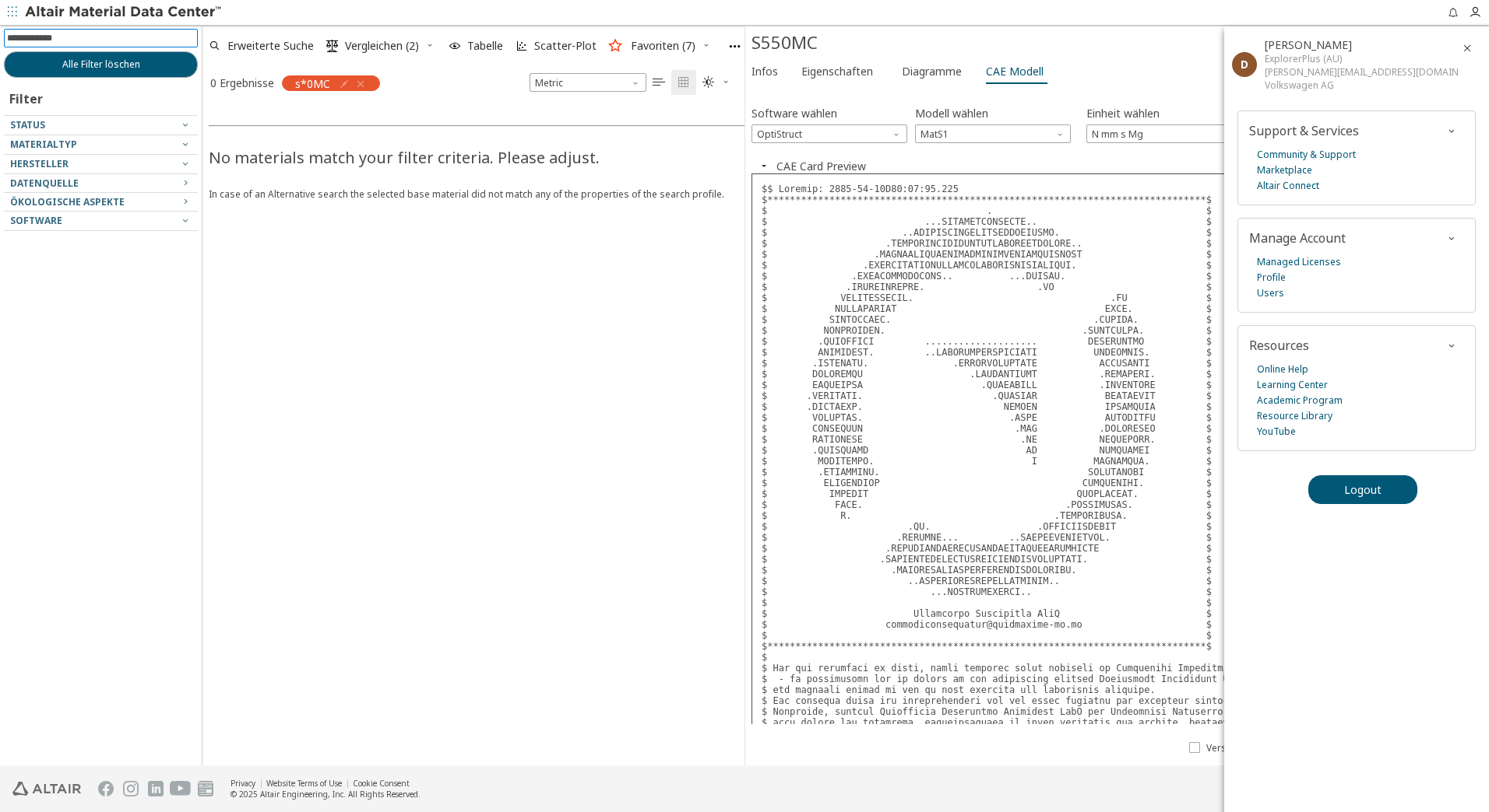
click at [362, 84] on icon "button" at bounding box center [360, 84] width 12 height 12
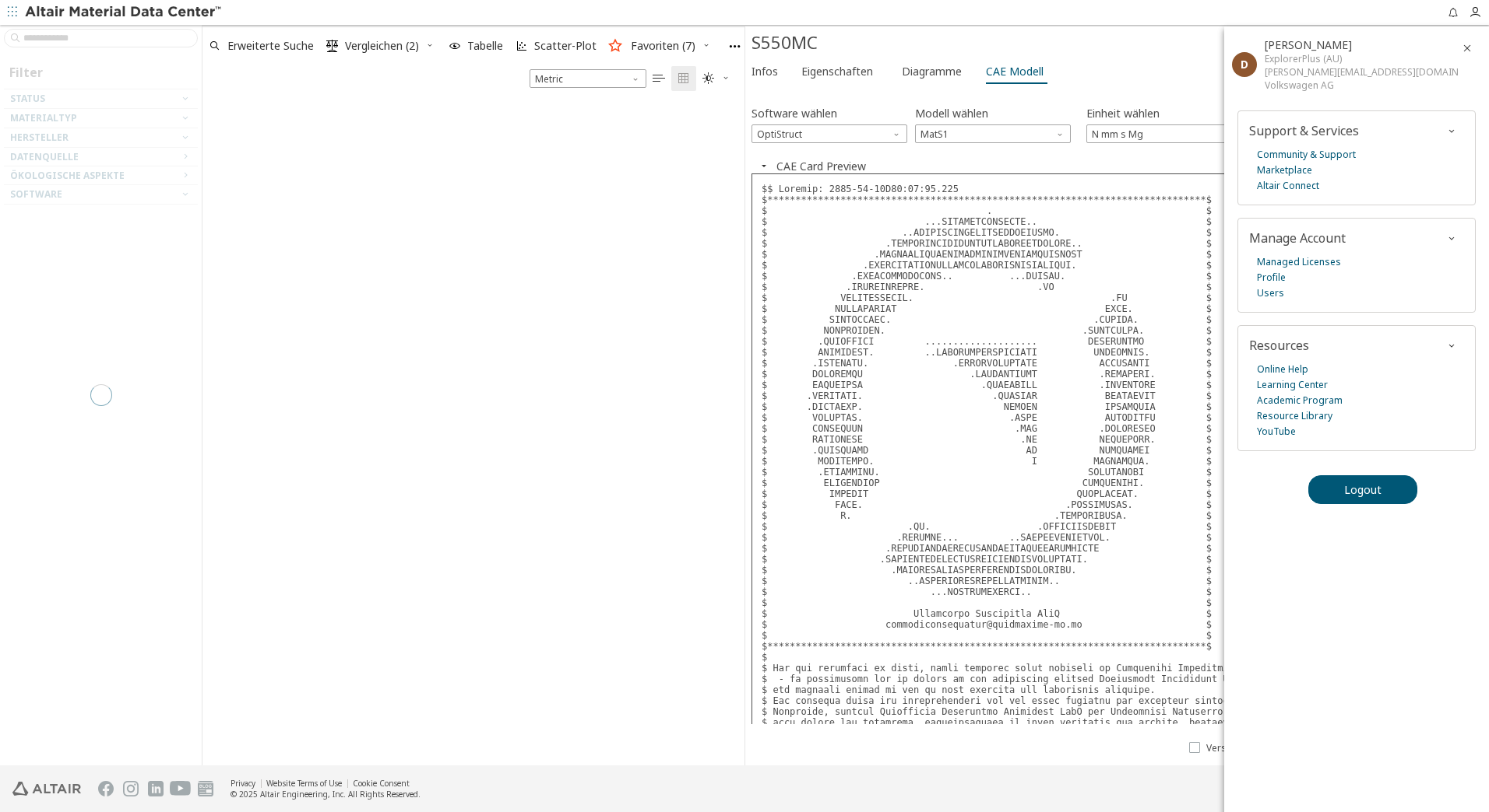
click at [150, 39] on div at bounding box center [100, 395] width 202 height 741
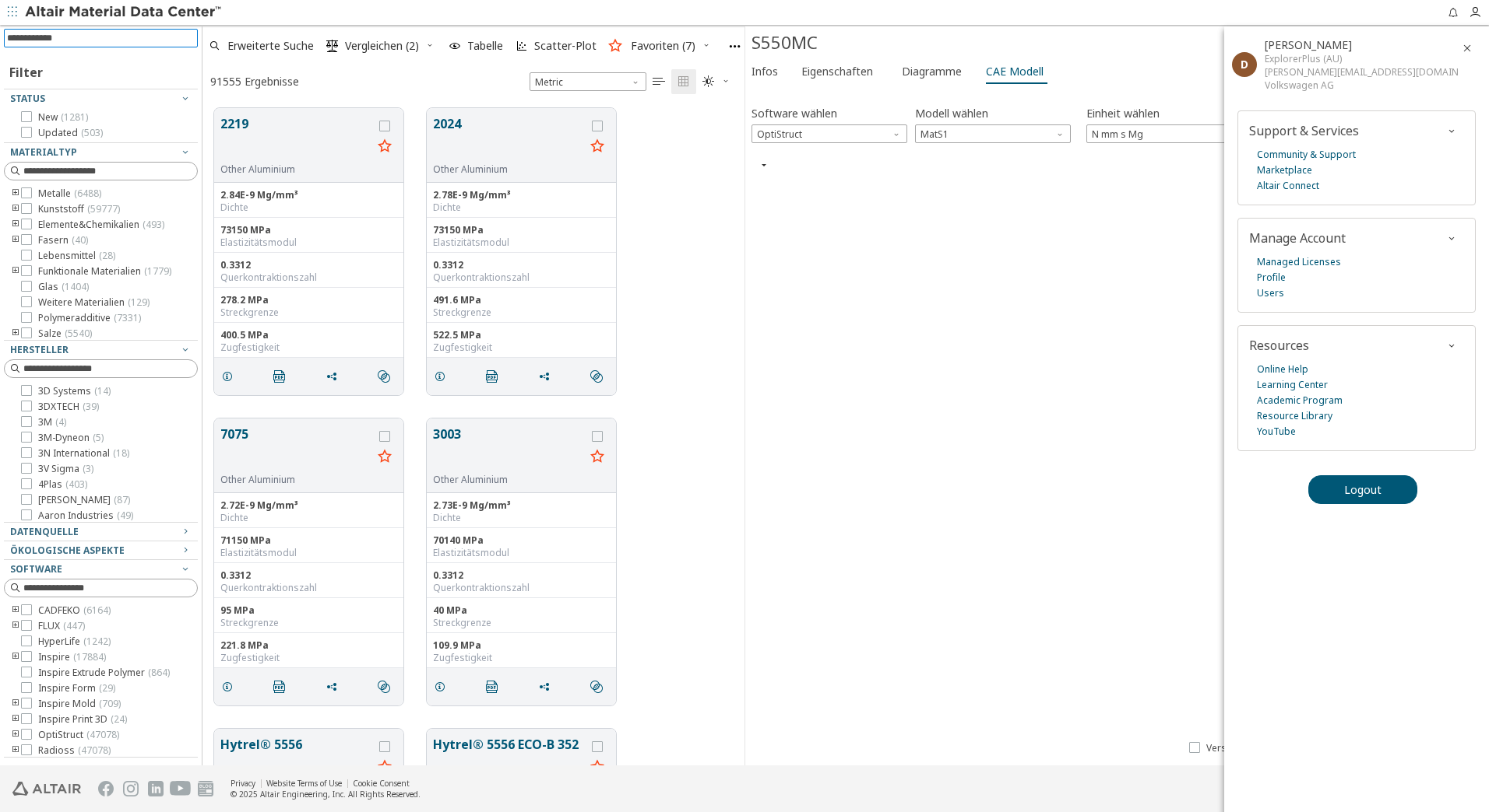
click at [150, 39] on input at bounding box center [102, 37] width 191 height 17
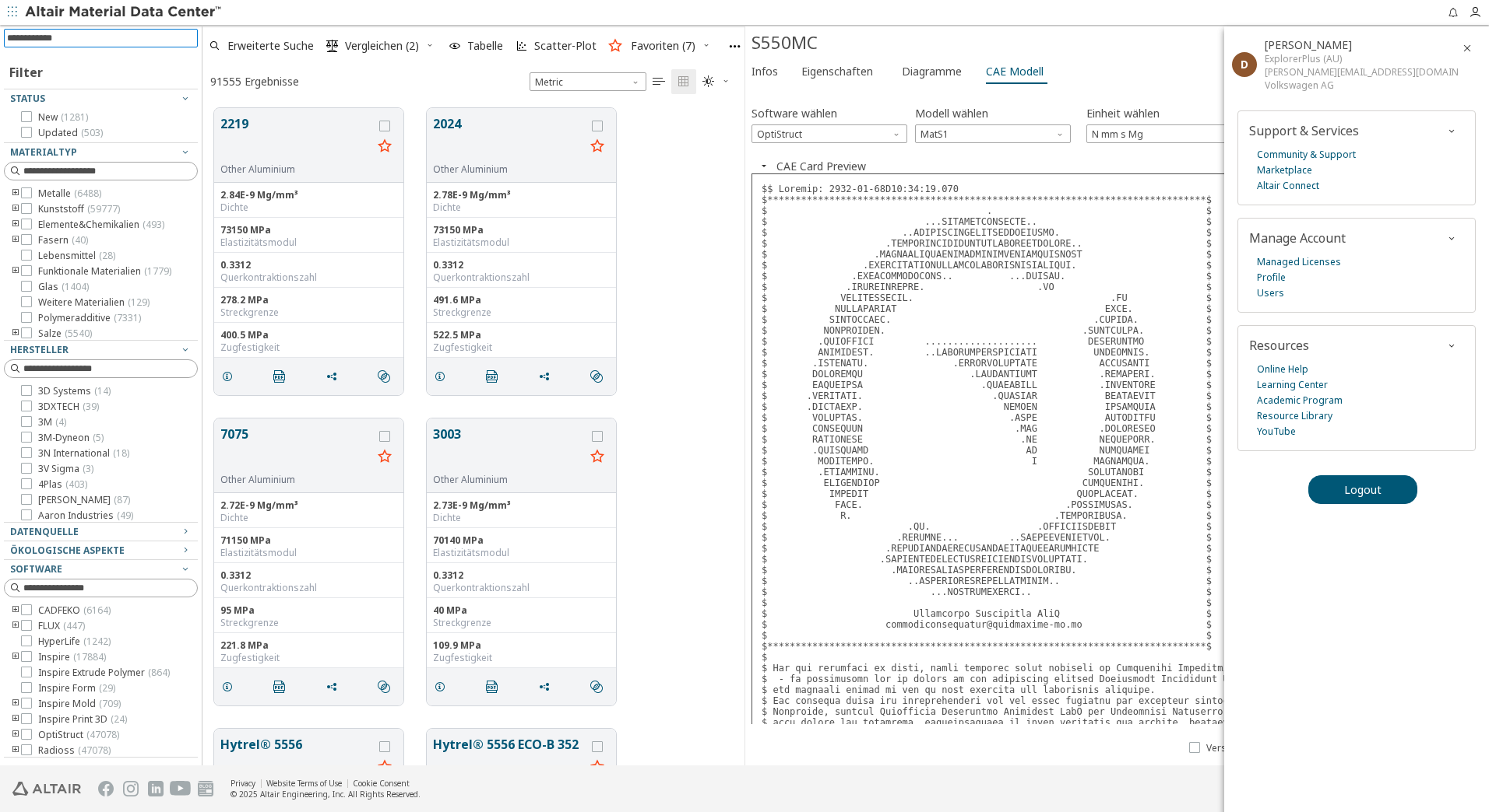
scroll to position [658, 530]
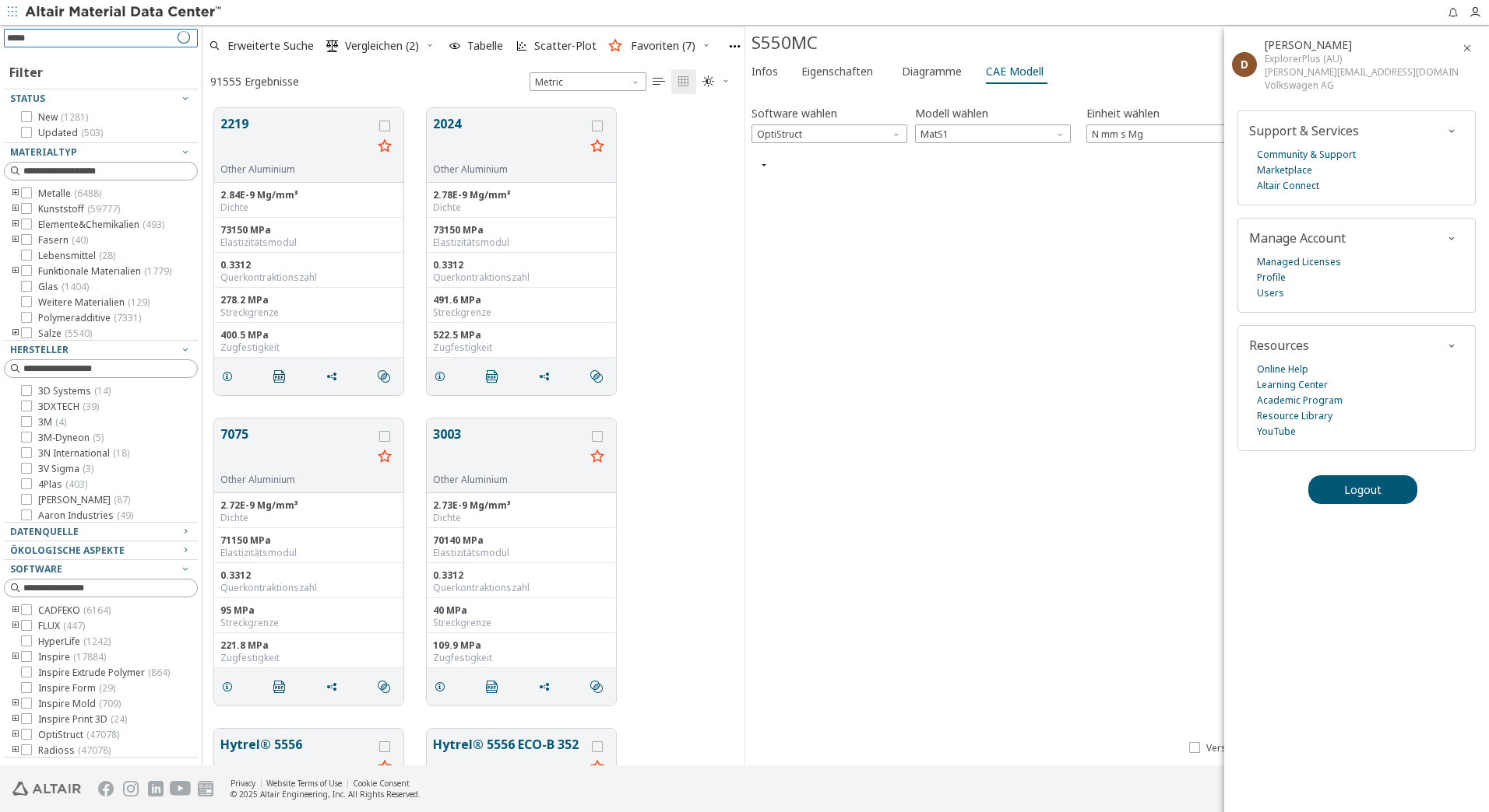
type input "******"
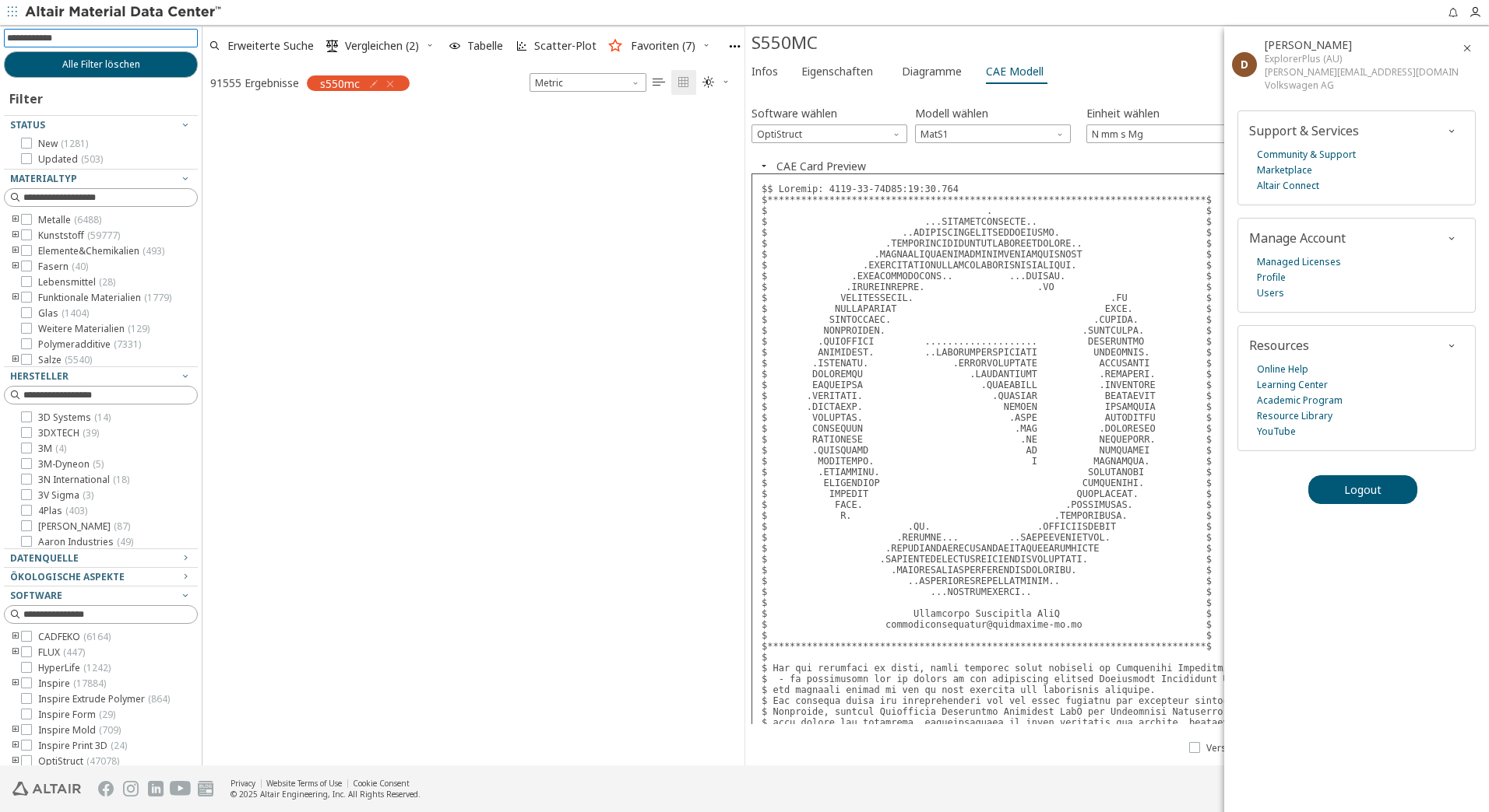
scroll to position [655, 530]
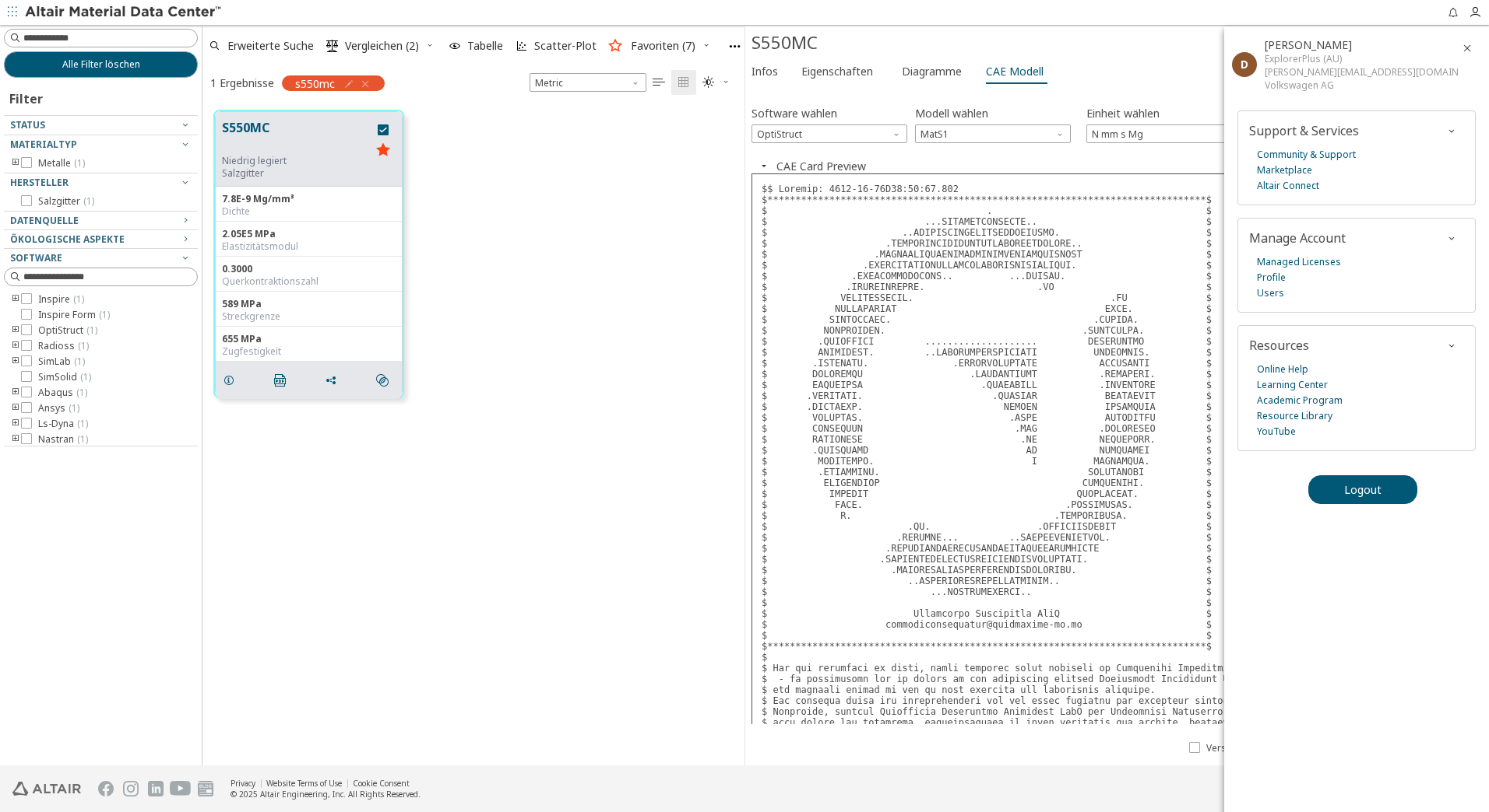
click at [12, 163] on icon "toogle group" at bounding box center [15, 163] width 11 height 12
click at [40, 184] on div at bounding box center [97, 184] width 186 height 8
click at [35, 178] on icon "toogle group" at bounding box center [39, 179] width 11 height 12
click at [148, 71] on button "Alle Filter löschen" at bounding box center [100, 65] width 194 height 27
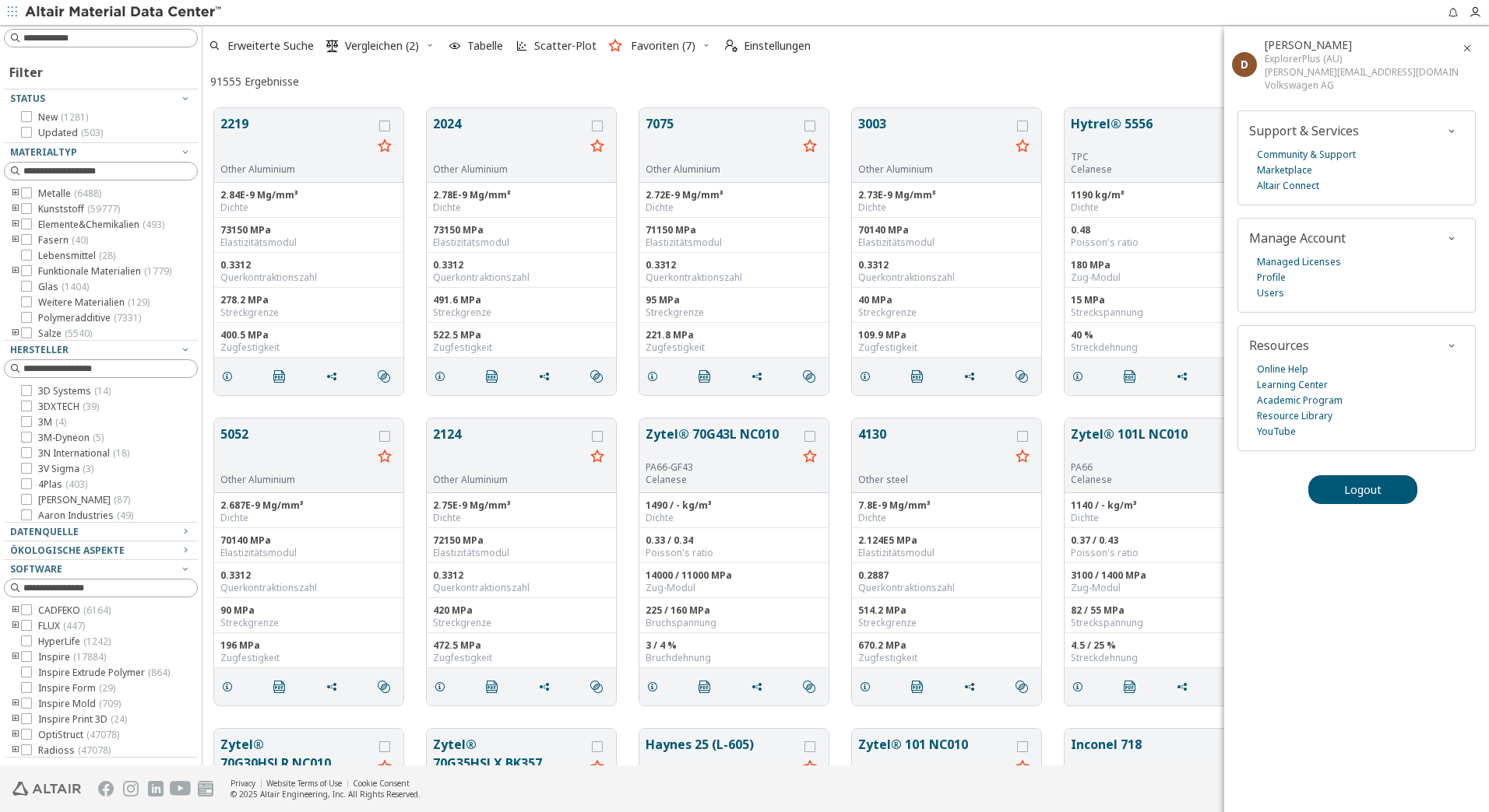
scroll to position [658, 1274]
click at [19, 188] on icon "toogle group" at bounding box center [15, 193] width 11 height 12
click at [41, 303] on icon "toogle group" at bounding box center [39, 309] width 11 height 12
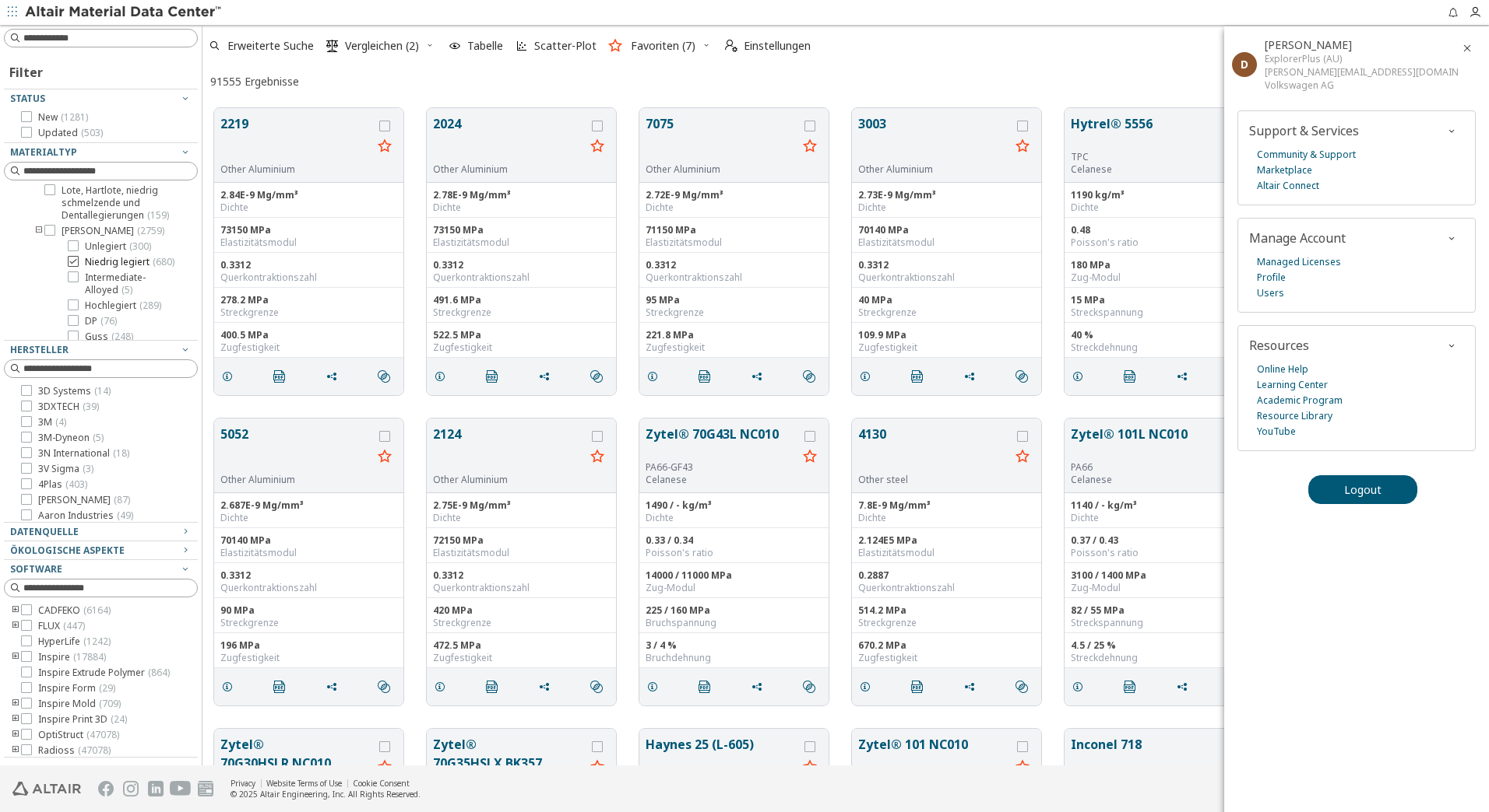
click at [72, 256] on icon at bounding box center [73, 261] width 11 height 11
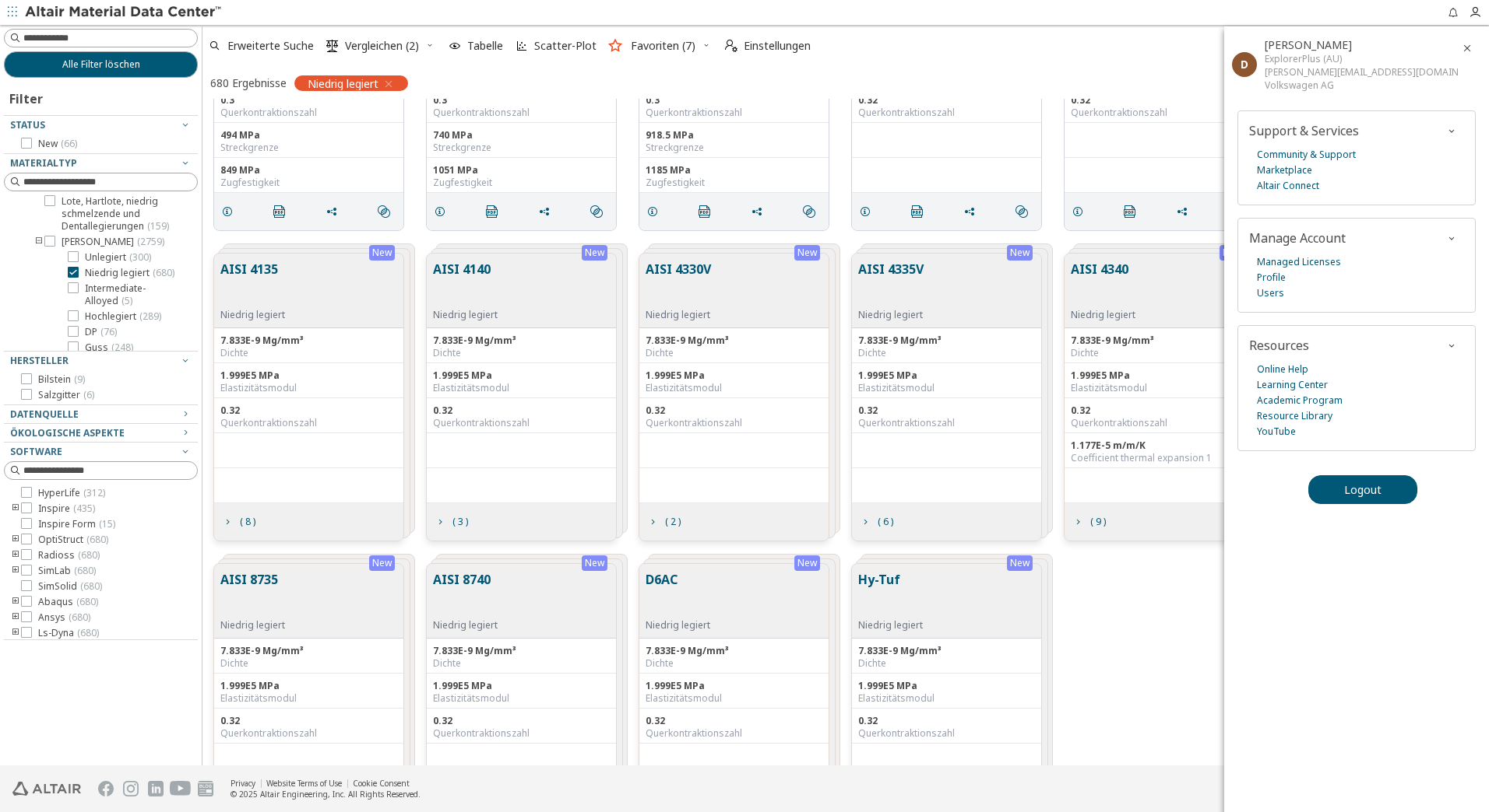
scroll to position [8647, 0]
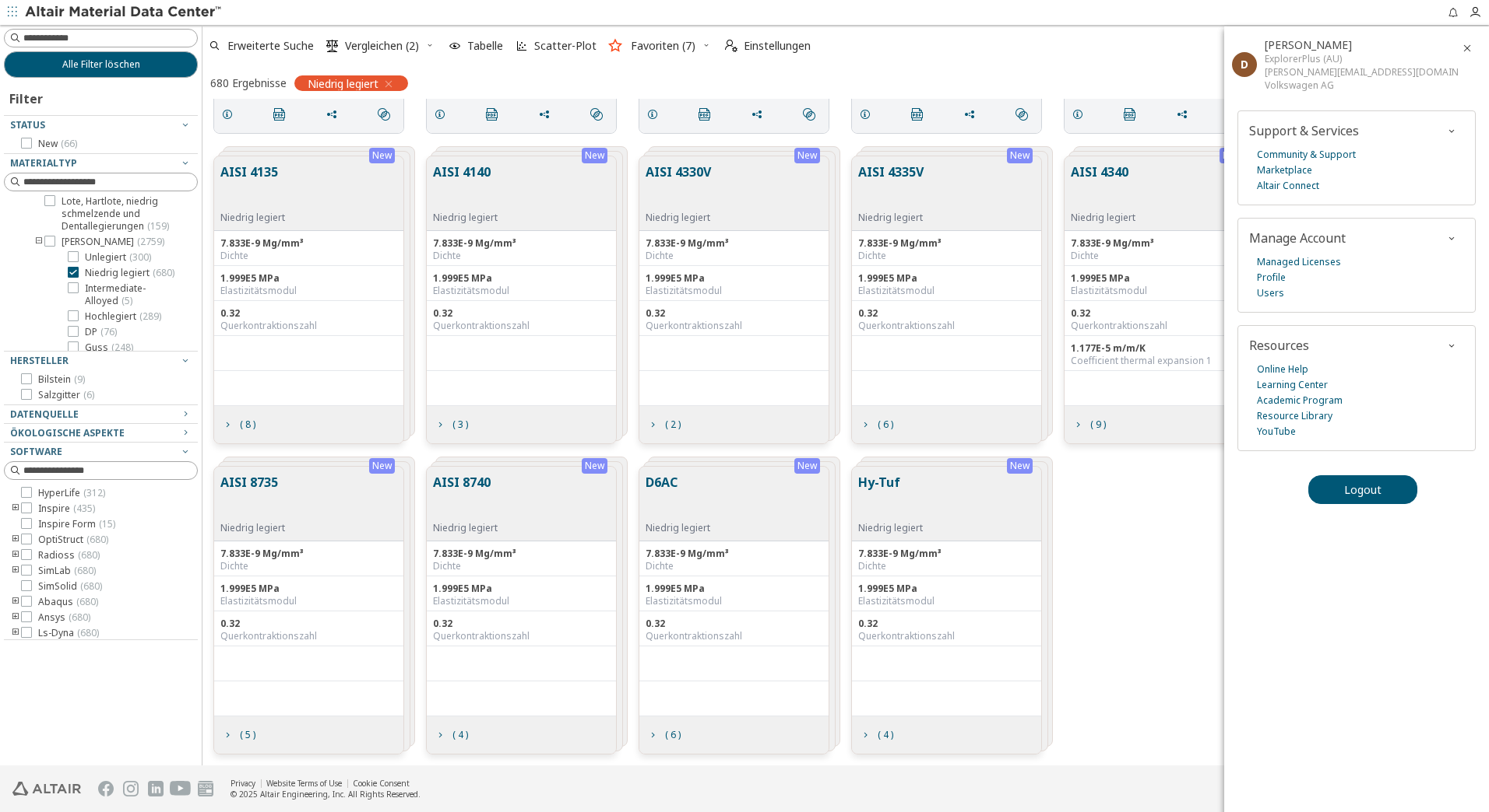
click at [1121, 593] on div "New AISI 8735 Niedrig legiert 7.833E-9 Mg/mm³ Dichte 1.999E5 MPa Elastizitätsmo…" at bounding box center [845, 611] width 1287 height 311
click at [1198, 606] on div "New AISI 8735 Niedrig legiert 7.833E-9 Mg/mm³ Dichte 1.999E5 MPa Elastizitätsmo…" at bounding box center [845, 611] width 1287 height 311
click at [1465, 47] on icon "button" at bounding box center [1467, 48] width 12 height 12
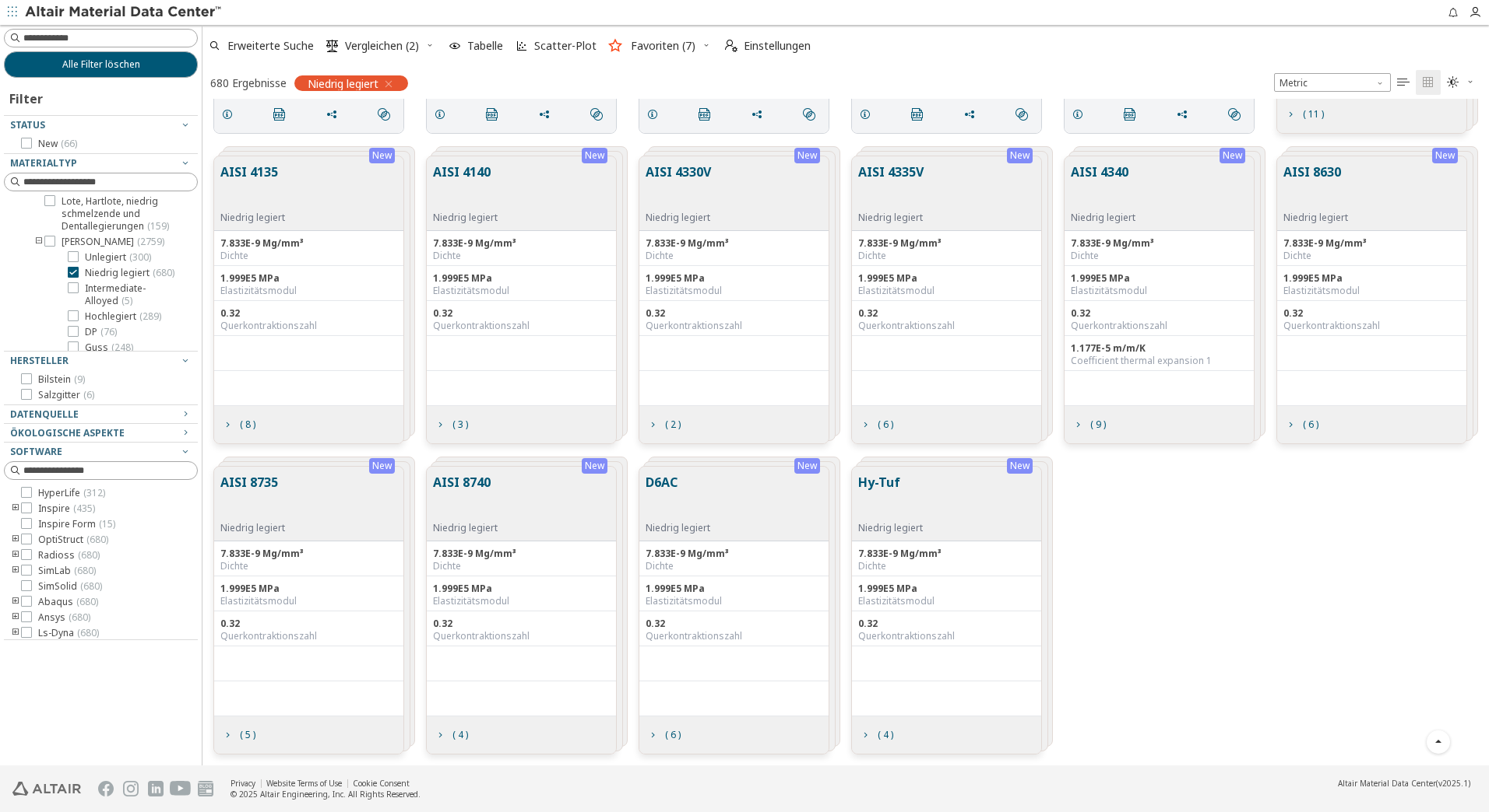
click at [9, 540] on div "OptiStruct ( 680 )" at bounding box center [100, 540] width 194 height 12
click at [13, 541] on icon "toogle group" at bounding box center [15, 540] width 11 height 12
click at [51, 571] on icon at bounding box center [50, 571] width 11 height 11
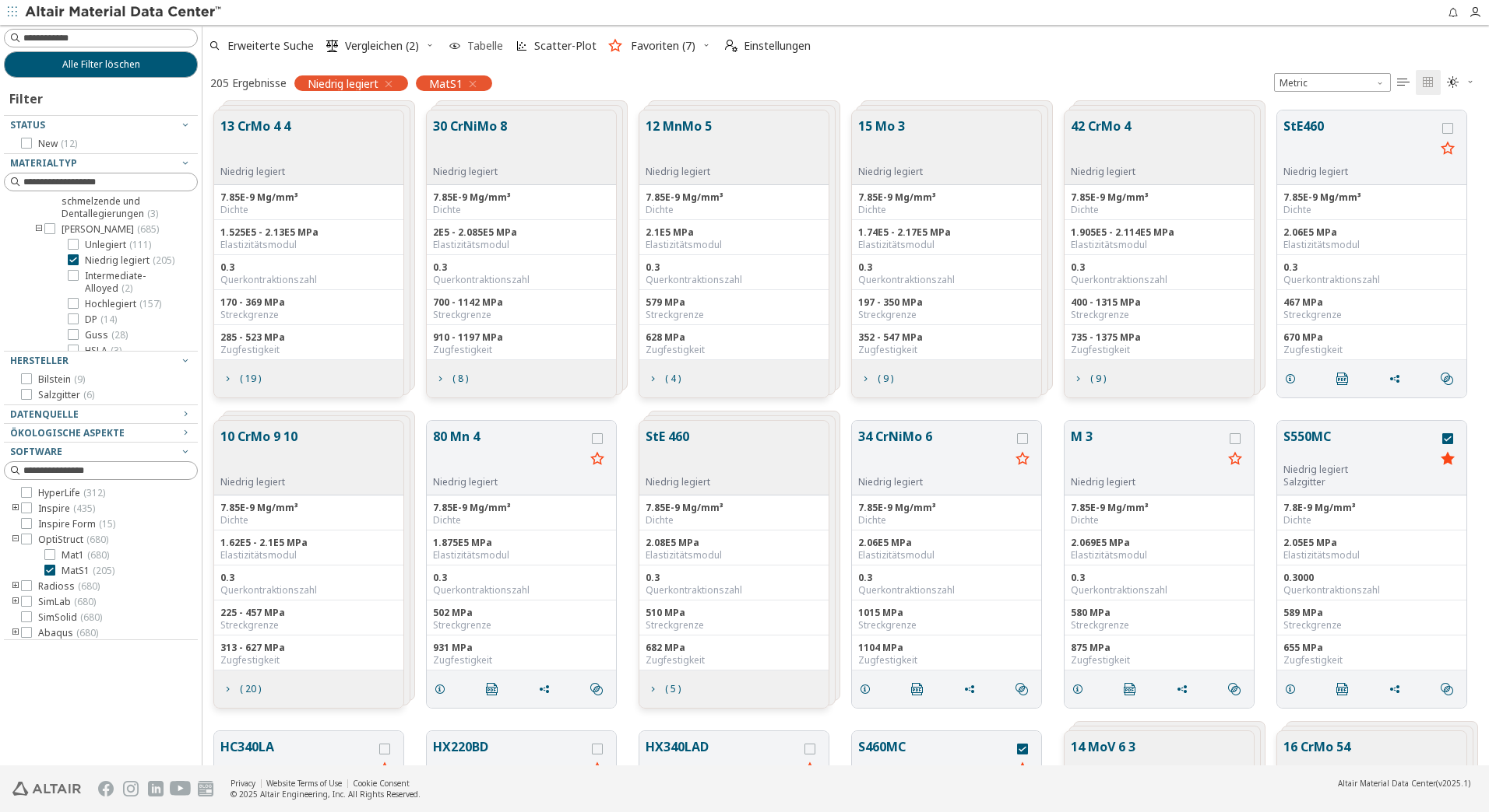
click at [486, 43] on span "Tabelle" at bounding box center [485, 46] width 36 height 11
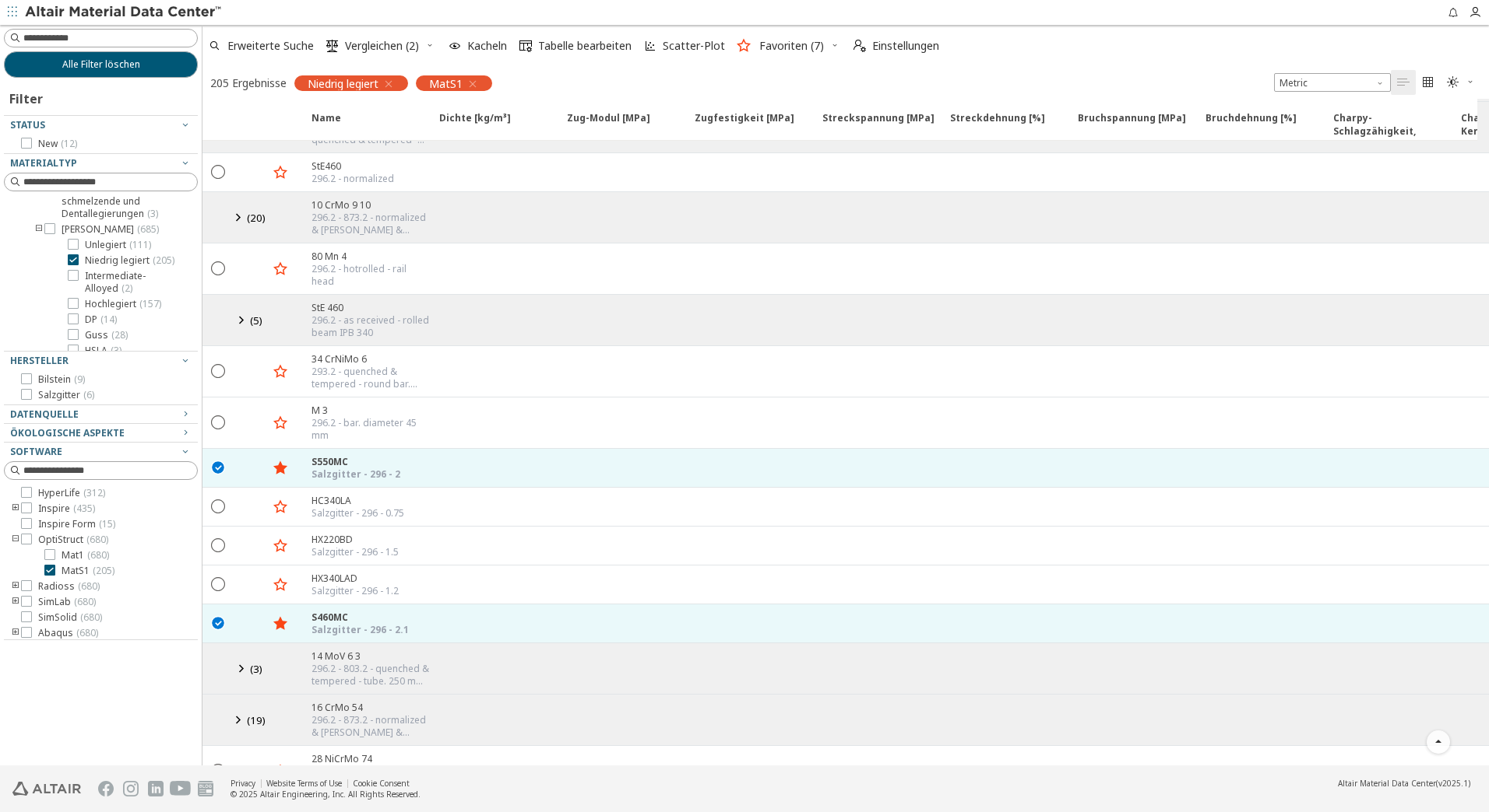
scroll to position [229, 0]
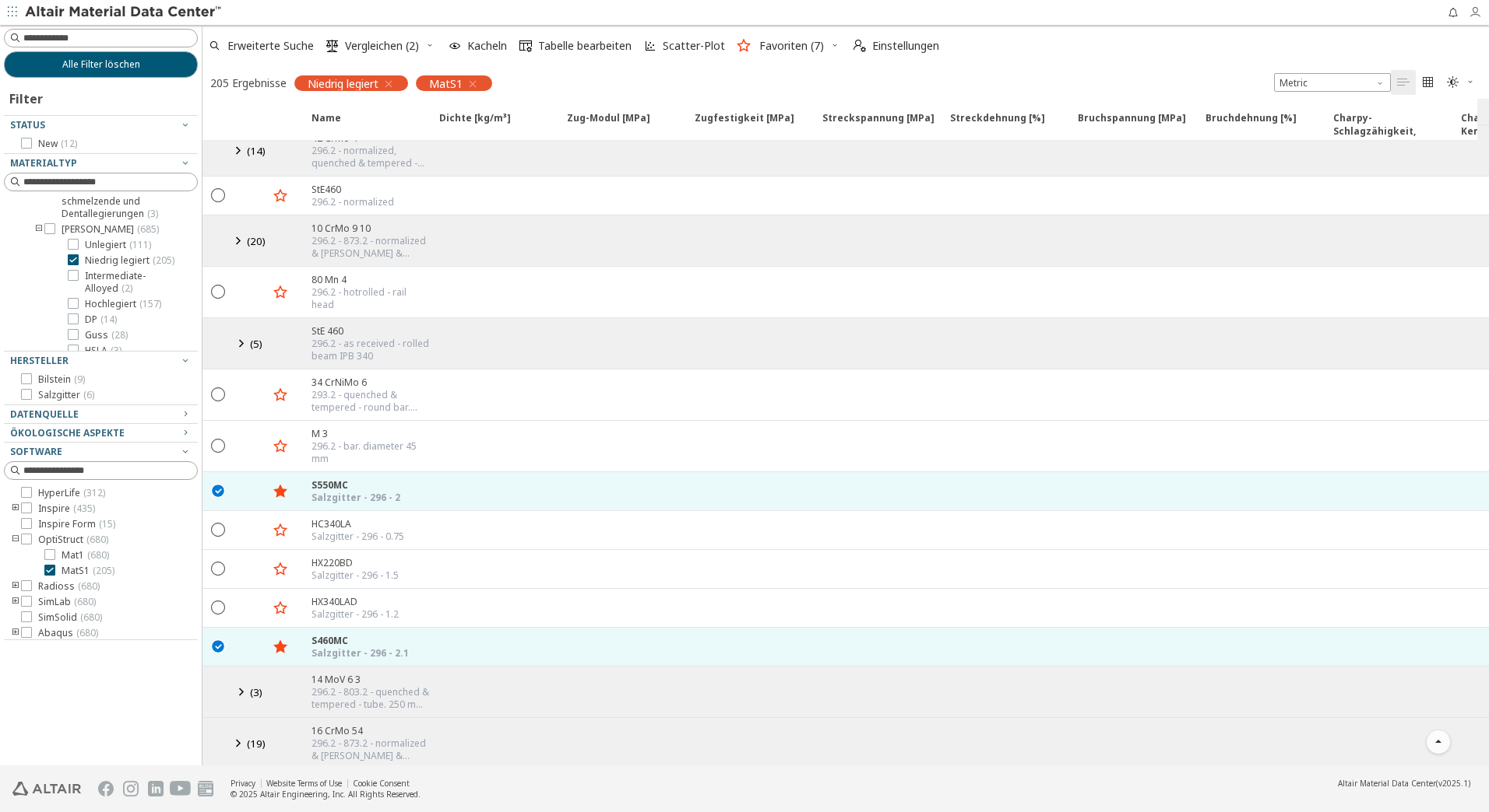
click at [1476, 15] on icon "button" at bounding box center [1475, 12] width 12 height 12
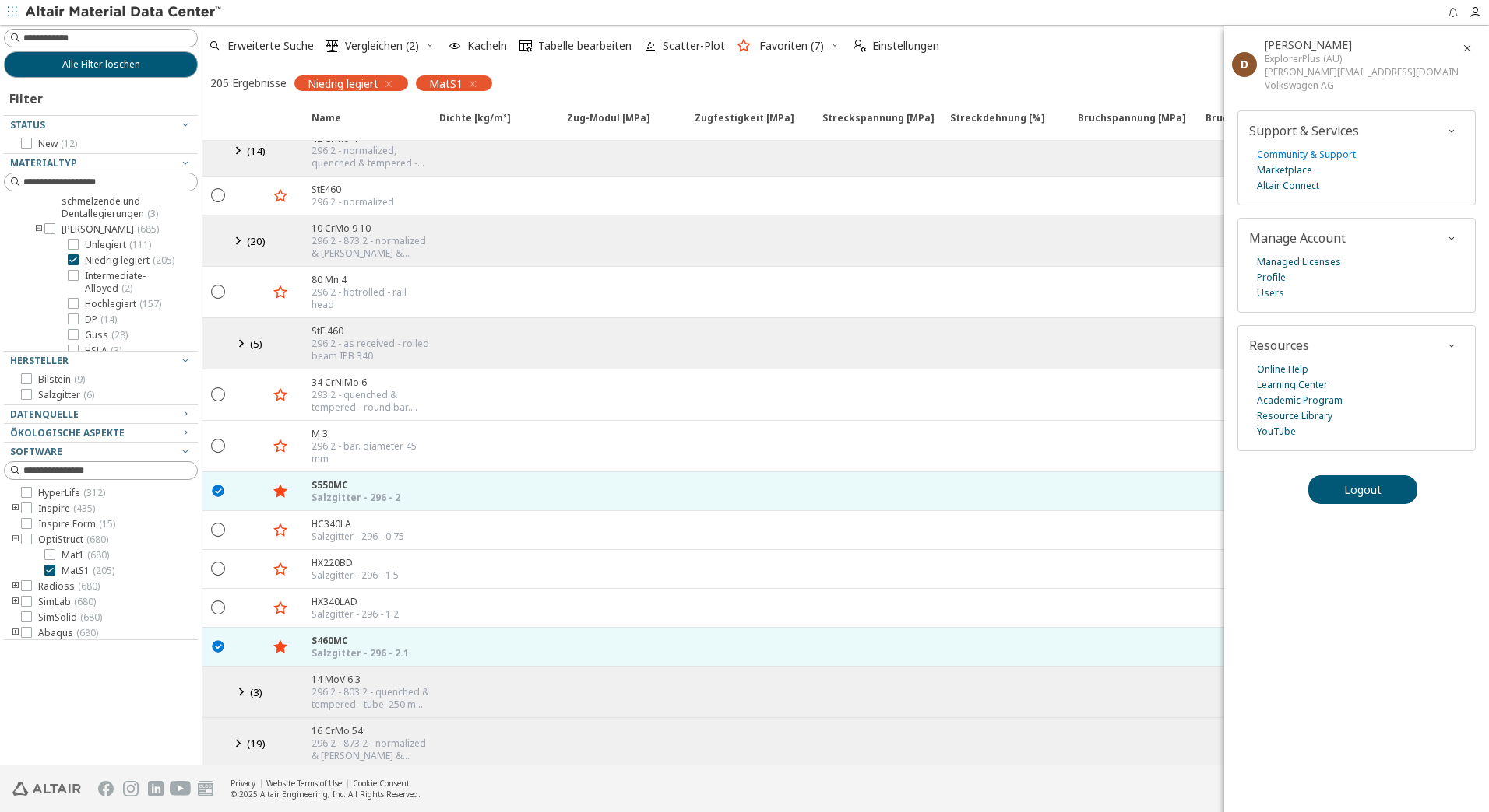
click at [1293, 154] on link "Community & Support" at bounding box center [1305, 155] width 99 height 16
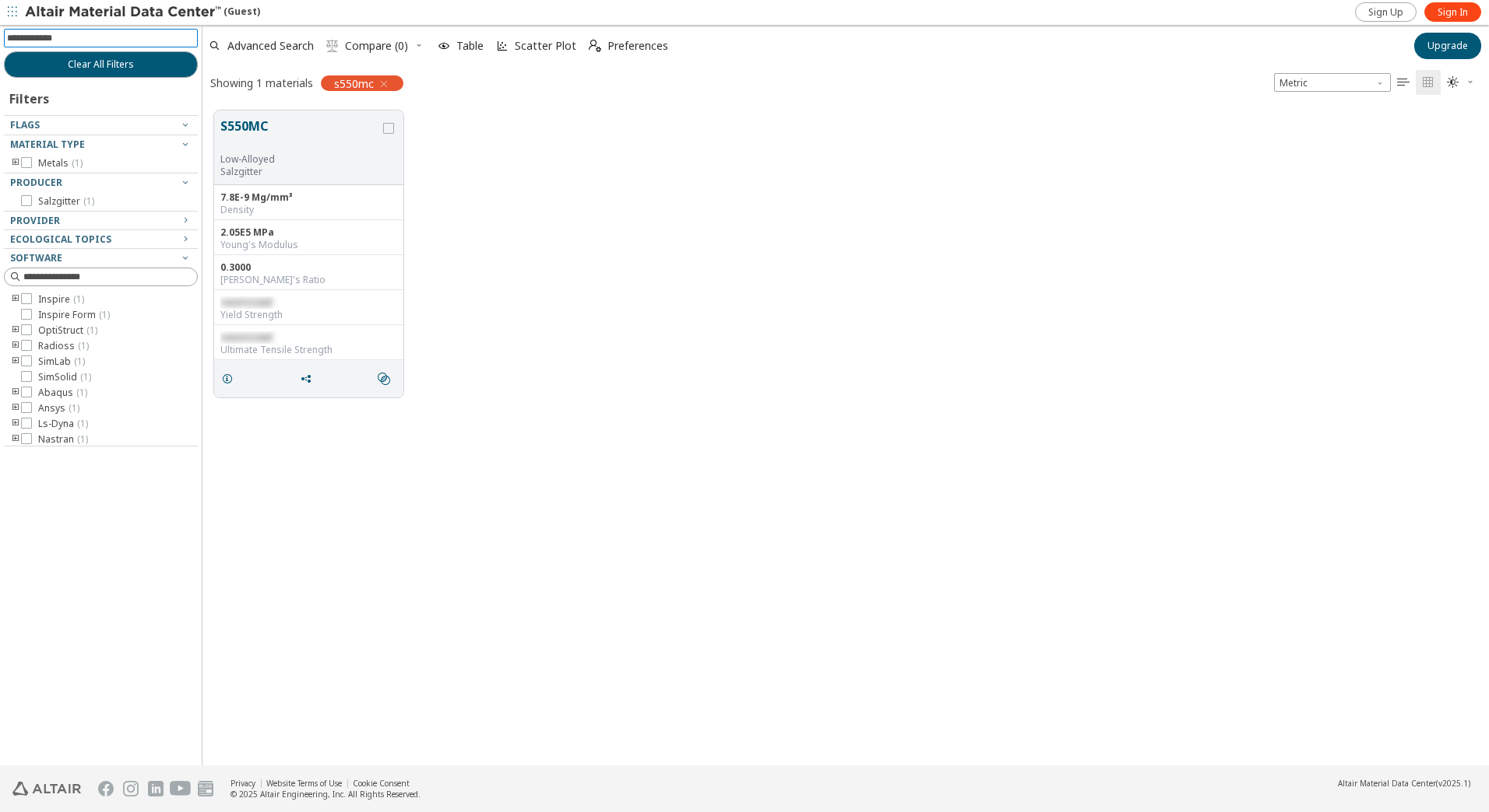
scroll to position [655, 1274]
click at [262, 118] on button "S550MC" at bounding box center [300, 135] width 160 height 36
